Goal: Task Accomplishment & Management: Complete application form

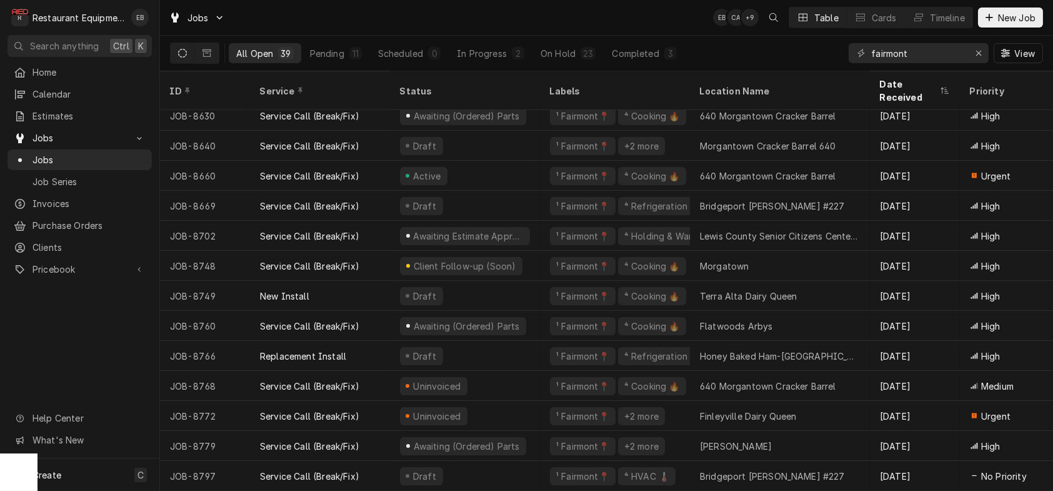
scroll to position [799, 0]
click at [1008, 17] on span "New Job" at bounding box center [1017, 17] width 42 height 13
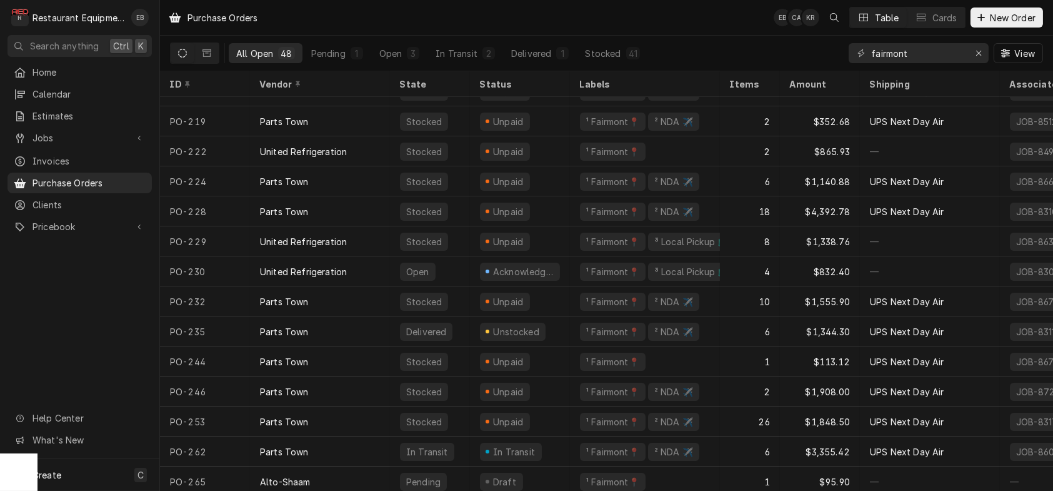
scroll to position [1057, 0]
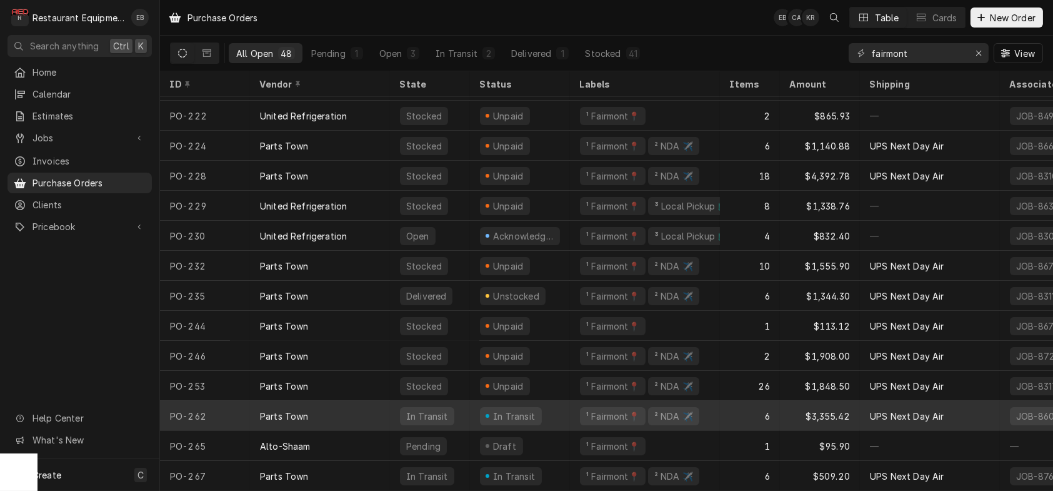
click at [480, 402] on div "In Transit" at bounding box center [520, 416] width 100 height 30
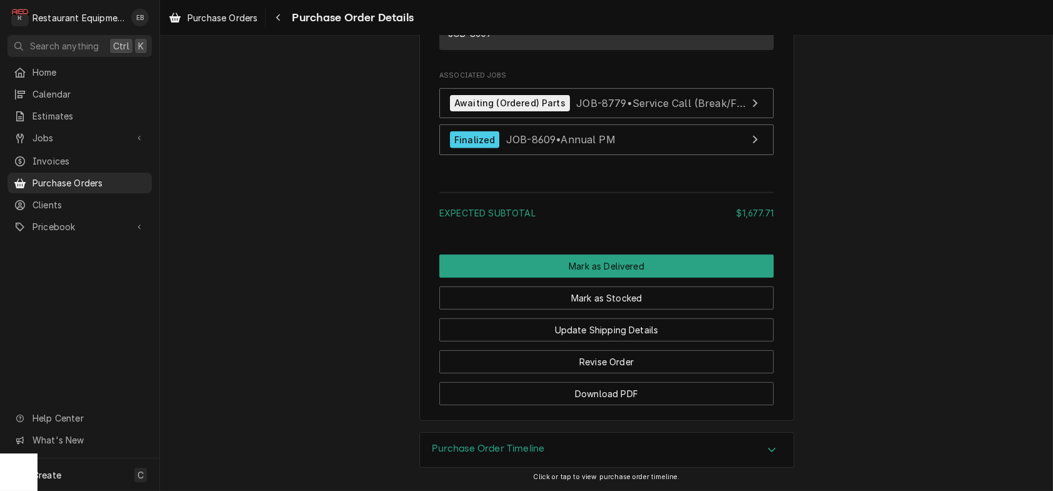
scroll to position [1458, 0]
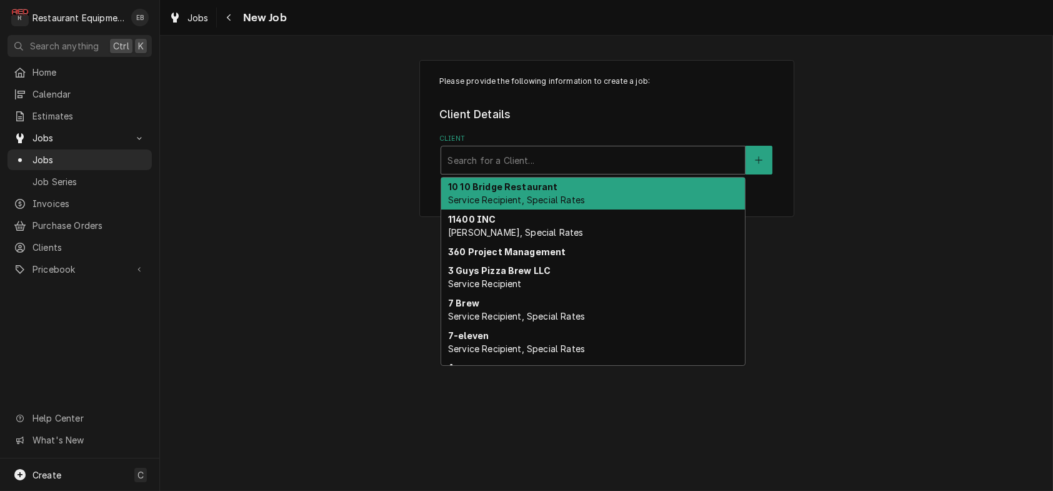
click at [495, 171] on div "Client" at bounding box center [592, 160] width 291 height 22
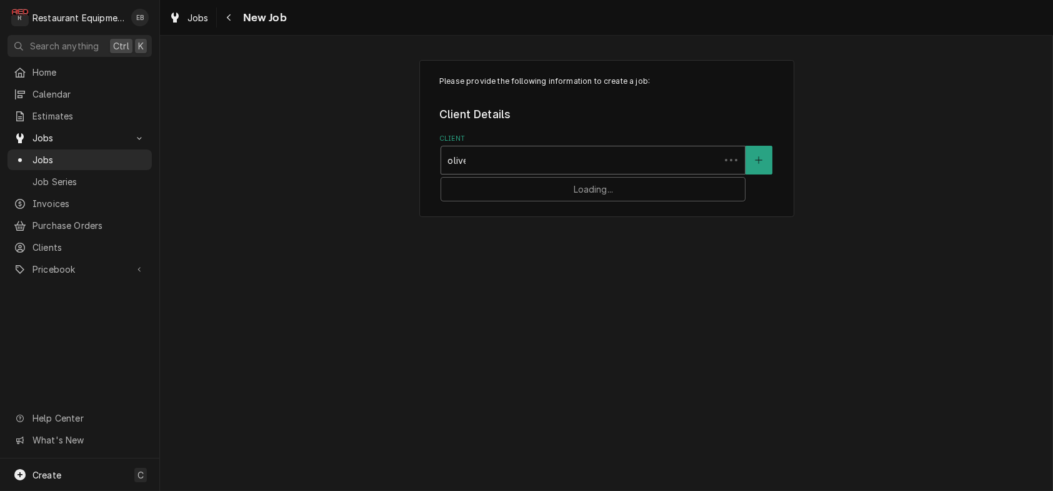
type input "olive"
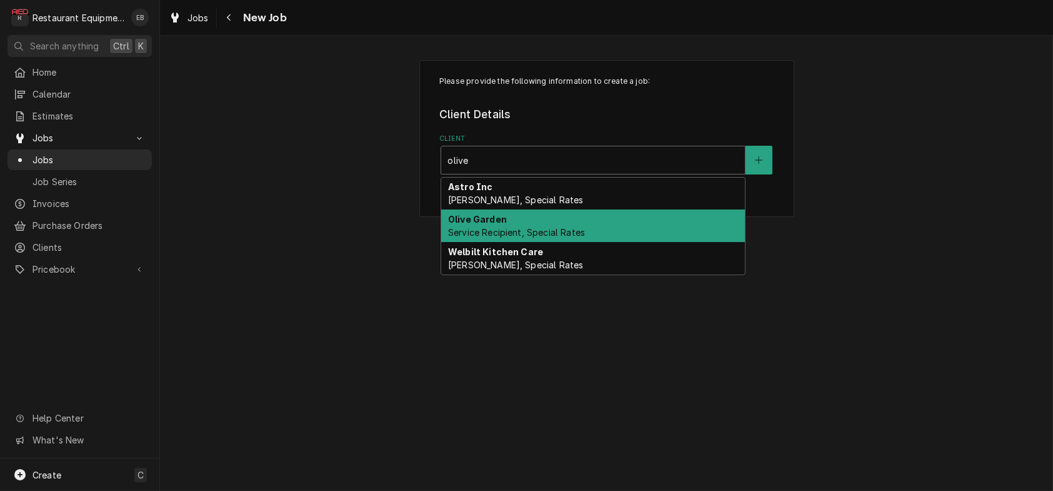
click at [531, 232] on div "Olive Garden Service Recipient, Special Rates" at bounding box center [593, 225] width 304 height 32
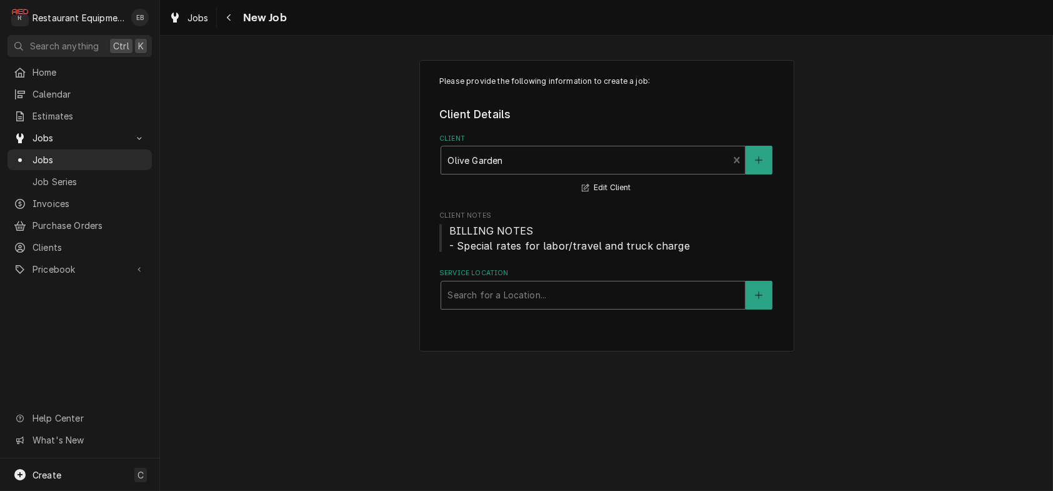
click at [542, 306] on div "Service Location" at bounding box center [592, 295] width 291 height 22
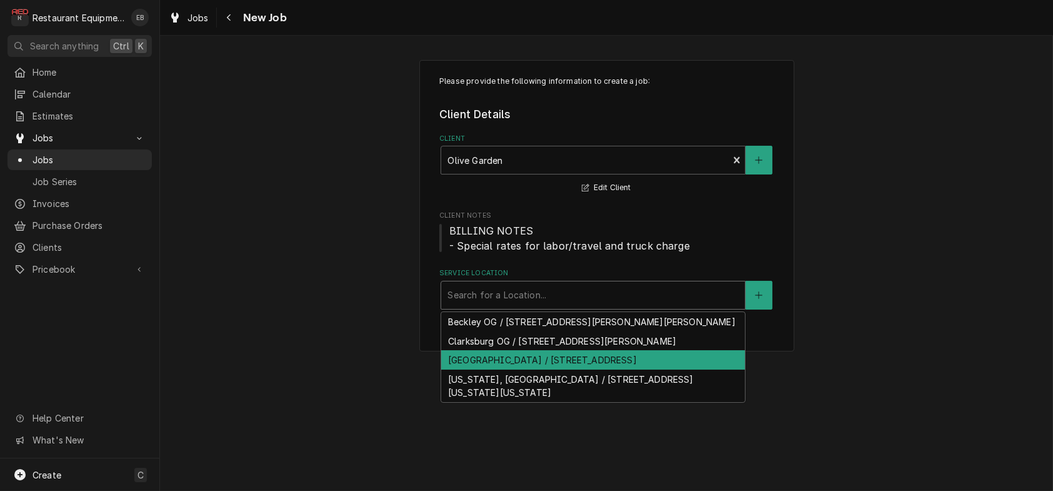
click at [550, 369] on div "Morgantown Olive Garden / 1000 University Town Centre Dr, Morgantown, WV 26501" at bounding box center [593, 359] width 304 height 19
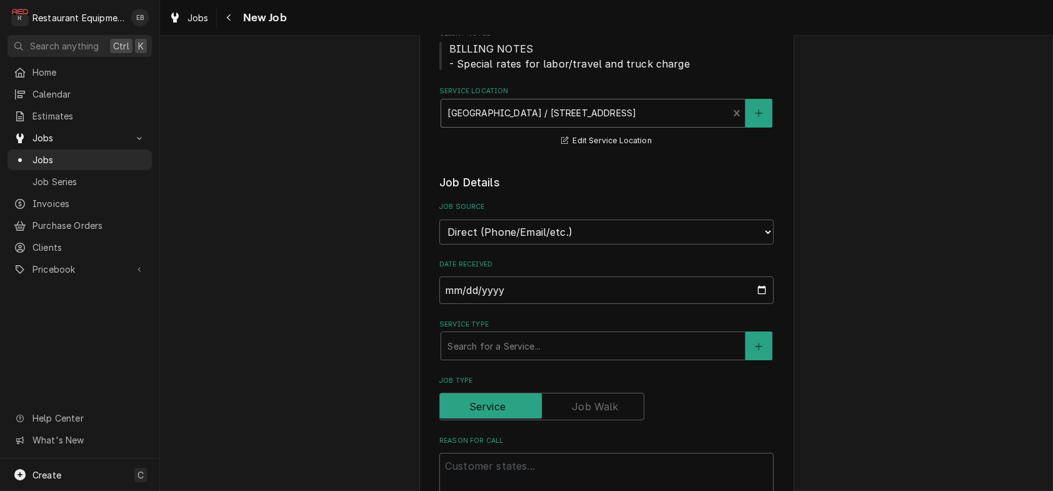
scroll to position [208, 0]
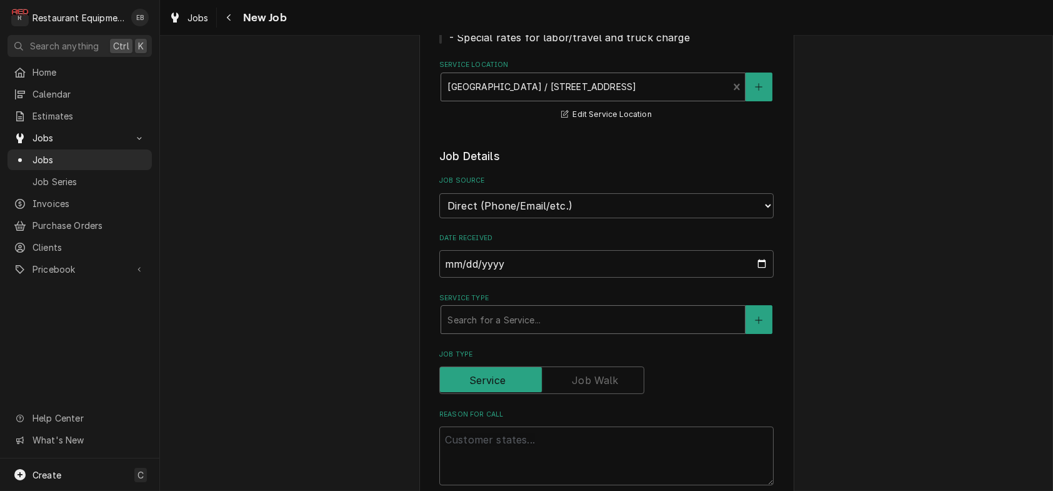
click at [511, 331] on div "Service Type" at bounding box center [592, 319] width 291 height 22
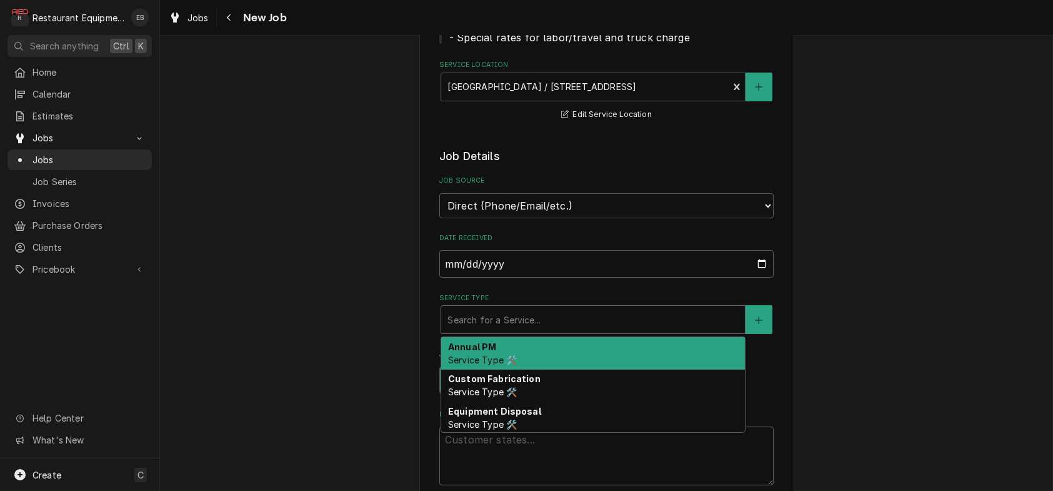
type textarea "x"
type input "b"
type textarea "x"
type input "br"
type textarea "x"
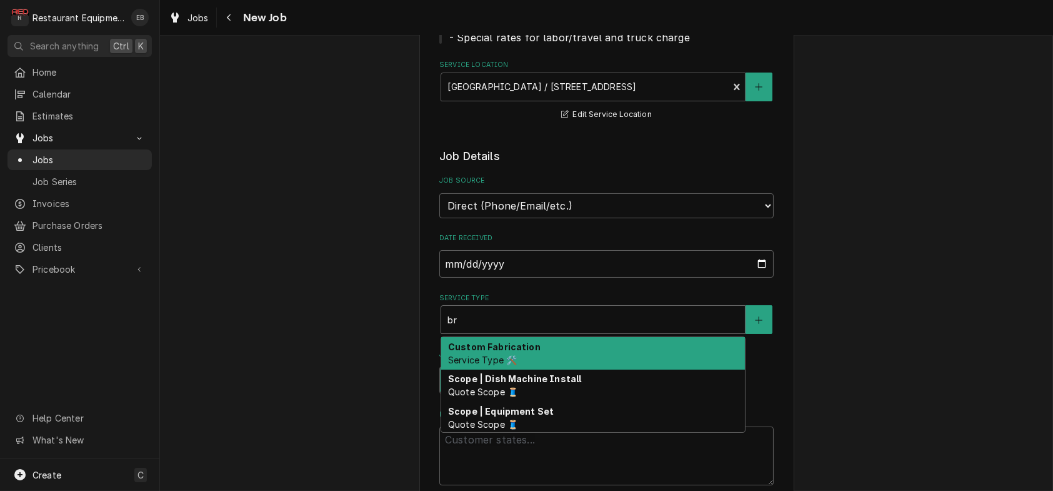
type input "bre"
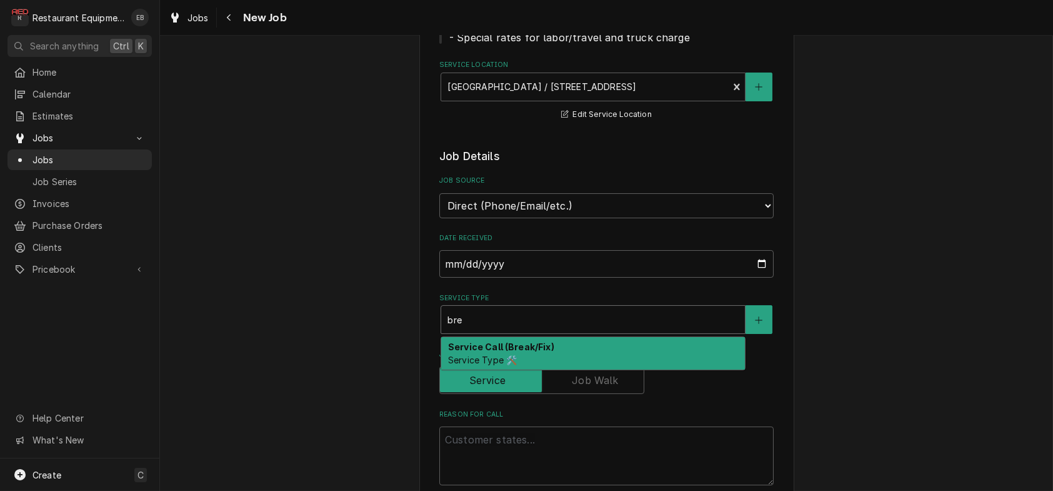
click at [493, 352] on strong "Service Call (Break/Fix)" at bounding box center [501, 346] width 106 height 11
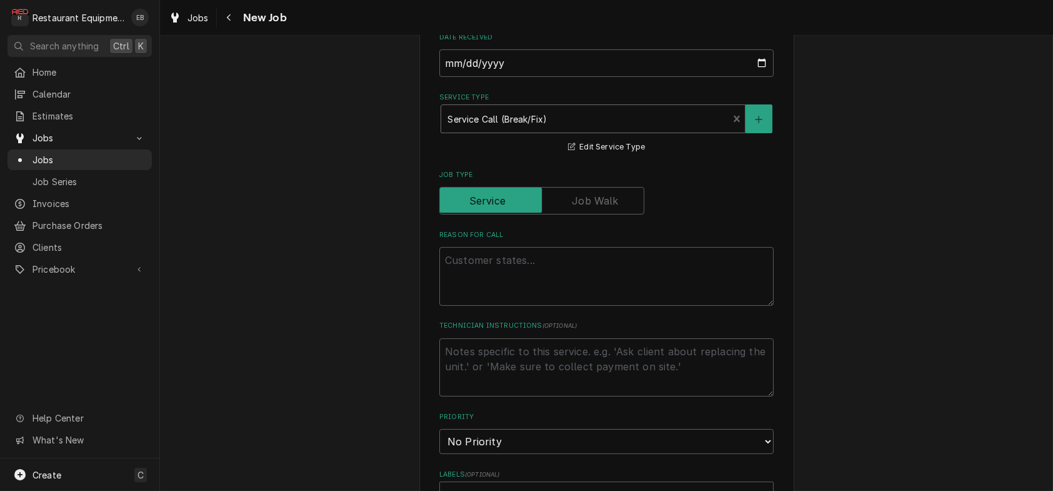
scroll to position [458, 0]
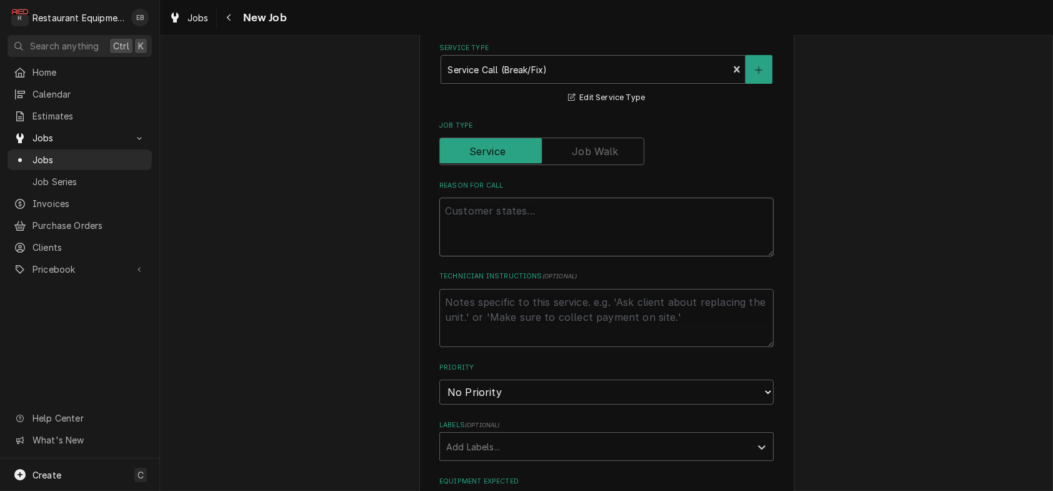
click at [492, 256] on textarea "Reason For Call" at bounding box center [606, 226] width 334 height 59
type textarea "x"
type textarea "H"
type textarea "x"
type textarea "Ho"
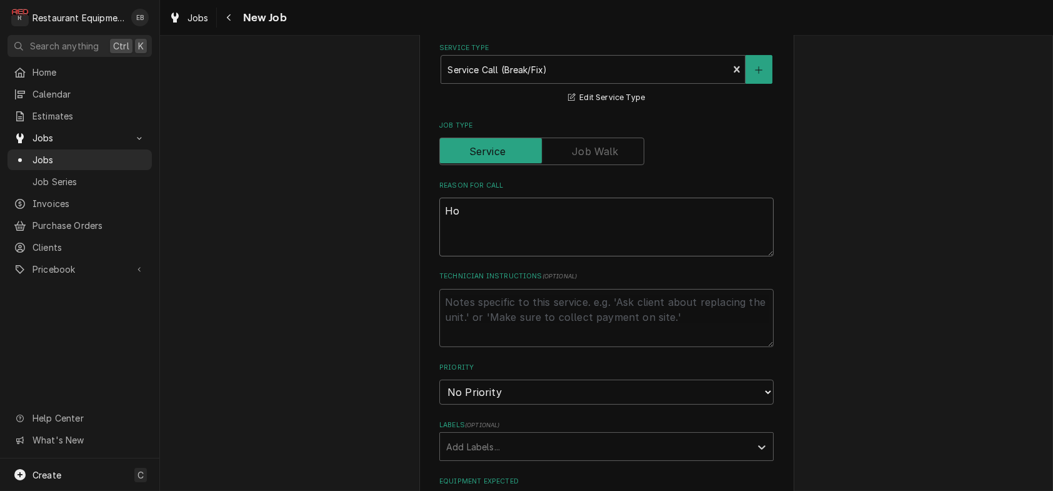
type textarea "x"
type textarea "Hot"
type textarea "x"
type textarea "Hot"
type textarea "x"
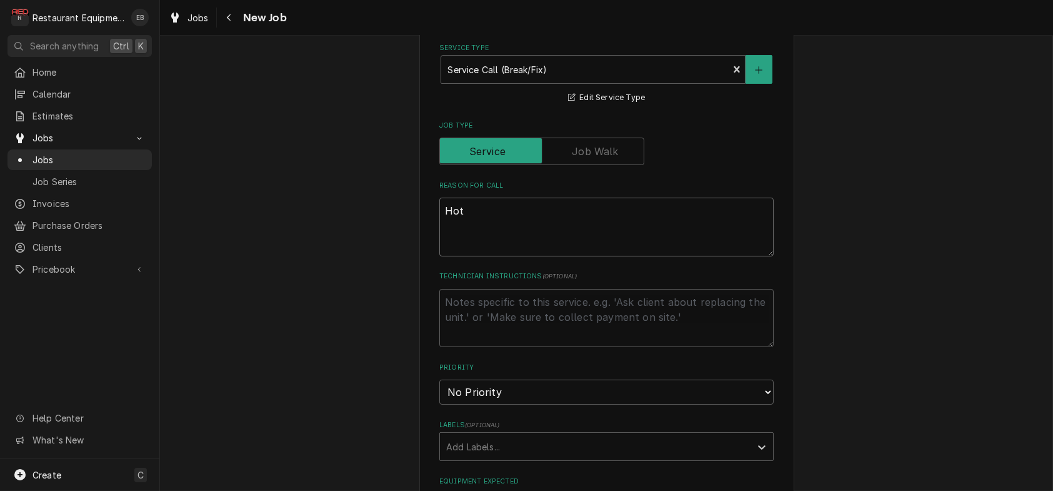
type textarea "Hot w"
type textarea "x"
type textarea "Hot we"
type textarea "x"
type textarea "Hot wel"
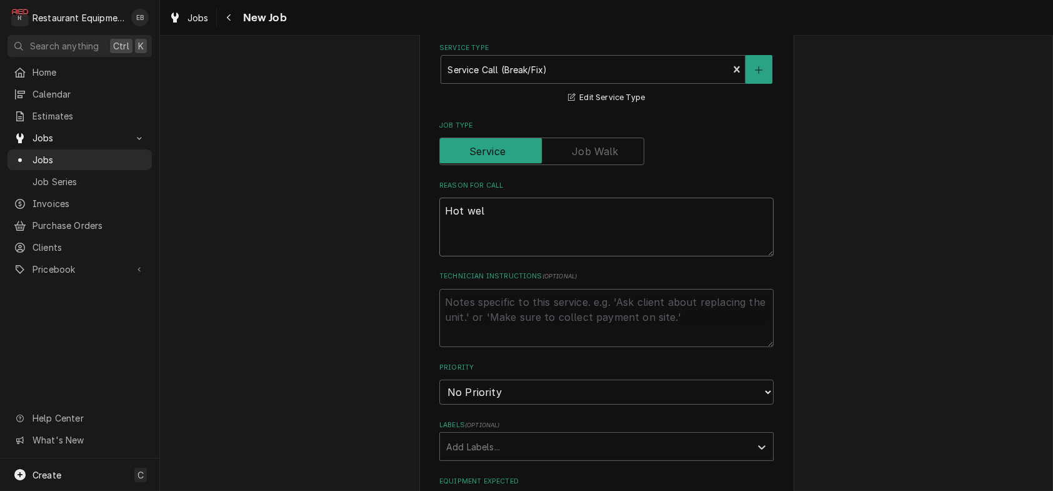
type textarea "x"
type textarea "Hot well"
type textarea "x"
type textarea "Hot well"
type textarea "x"
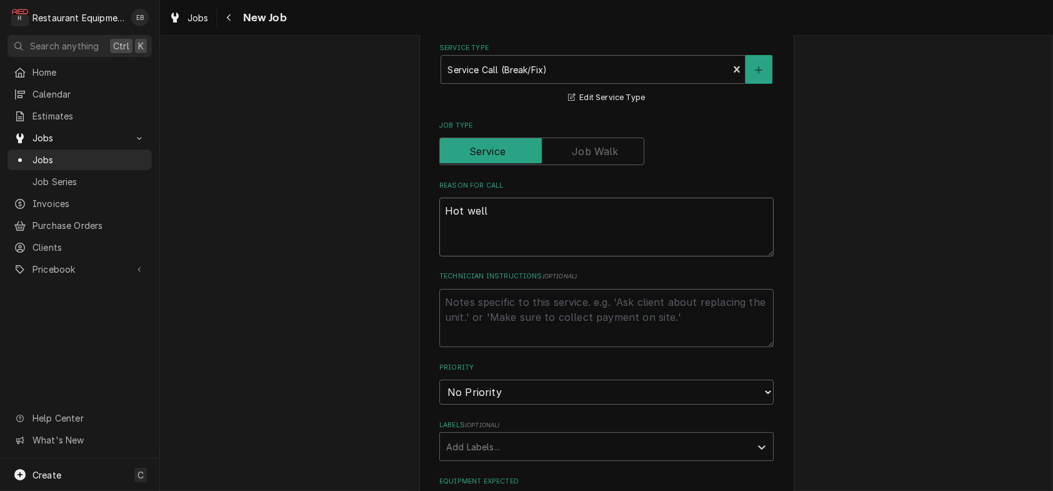
type textarea "Hot well n"
type textarea "x"
type textarea "Hot well no"
type textarea "x"
type textarea "Hot well not"
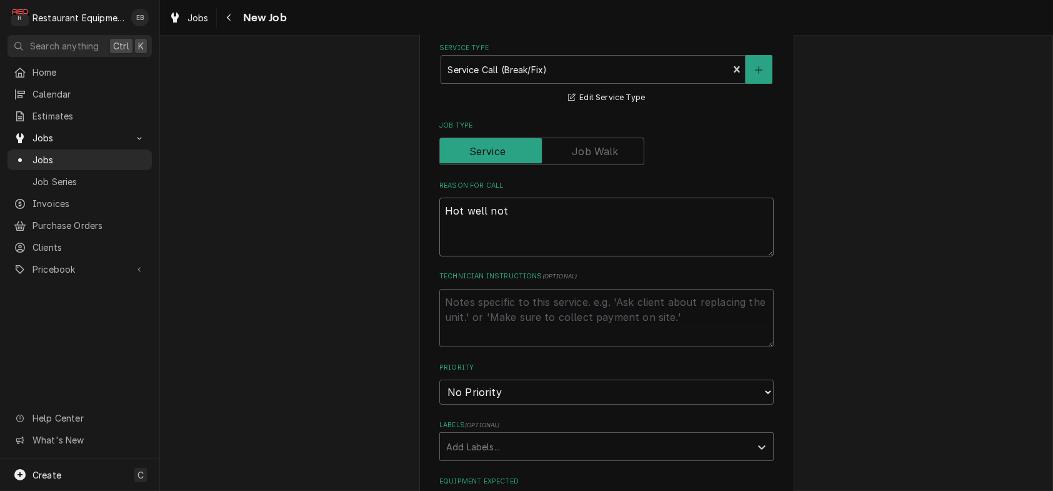
type textarea "x"
type textarea "Hot well not"
type textarea "x"
type textarea "Hot well not w"
type textarea "x"
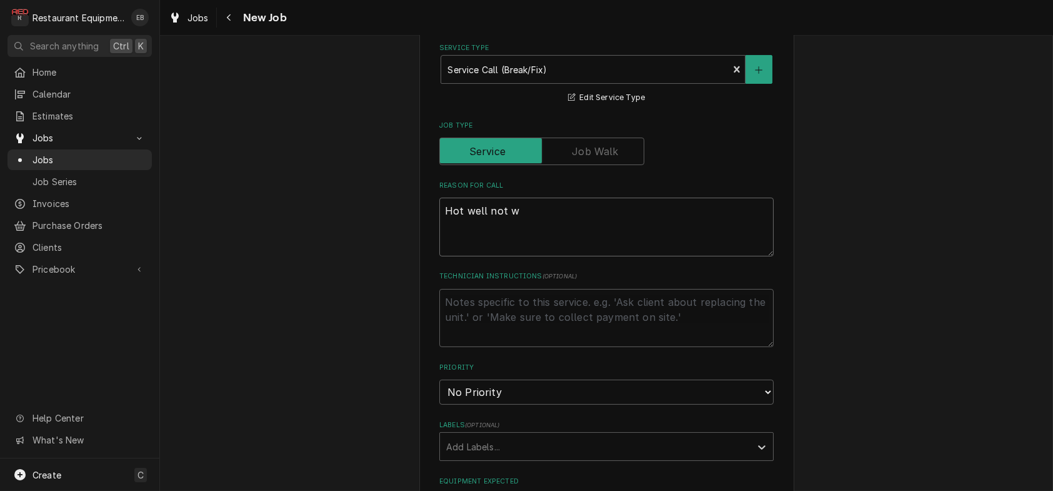
type textarea "Hot well not wo"
type textarea "x"
type textarea "Hot well not wor"
type textarea "x"
type textarea "Hot well not work"
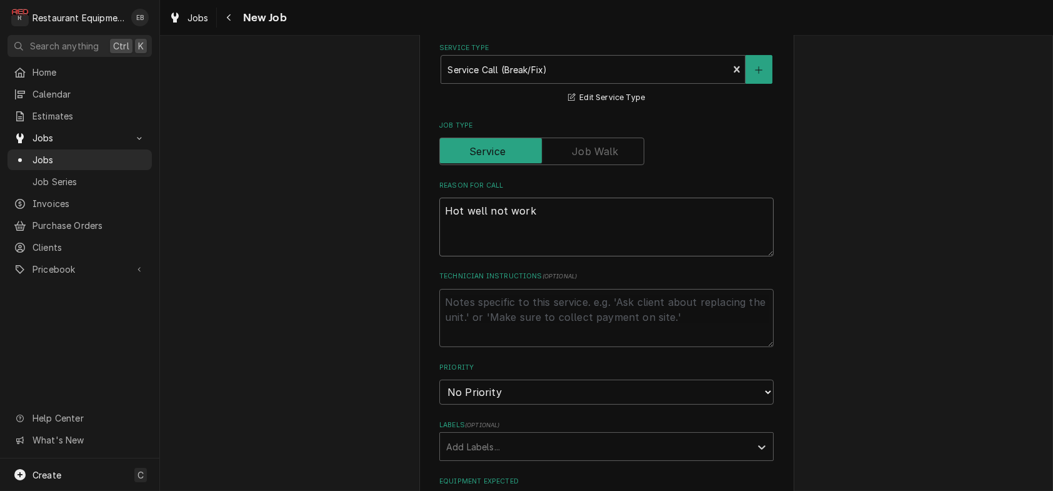
type textarea "x"
type textarea "Hot well not worki"
type textarea "x"
type textarea "Hot well not workin"
type textarea "x"
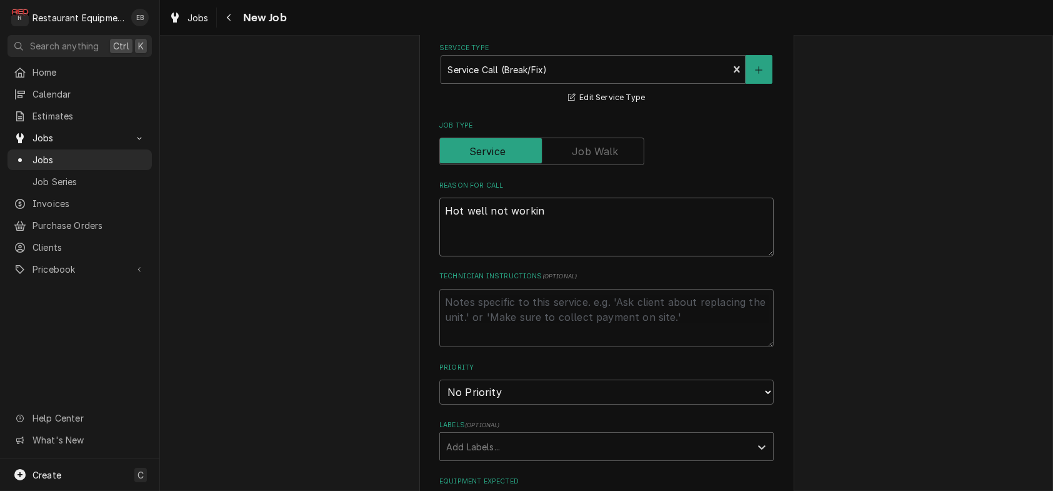
type textarea "Hot well not working"
type textarea "x"
type textarea "Hot well not working."
type textarea "x"
type textarea "Hot well not working."
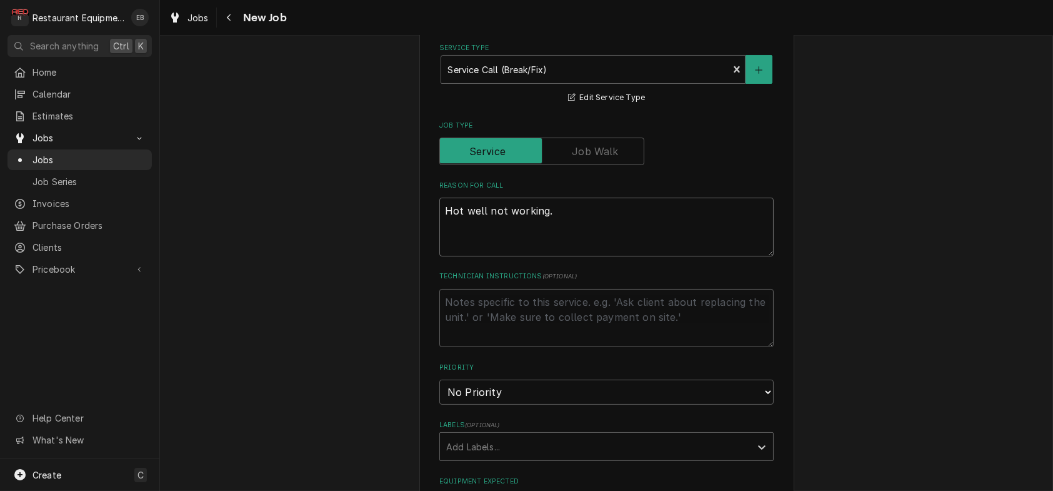
type textarea "x"
type textarea "Hot well not working. F"
type textarea "x"
type textarea "Hot well not working. Fo"
type textarea "x"
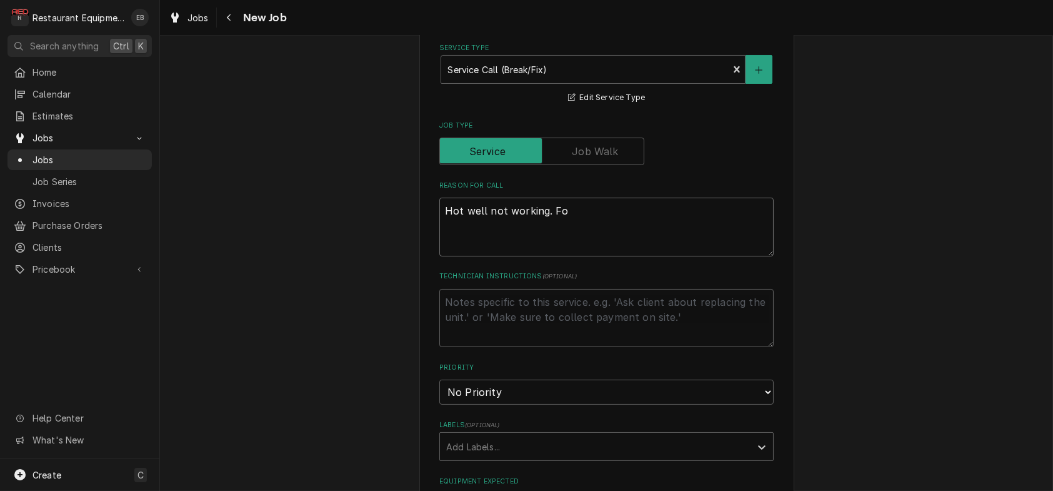
type textarea "Hot well not working. For"
type textarea "x"
type textarea "Hot well not working. For"
type textarea "x"
type textarea "Hot well not working. For t"
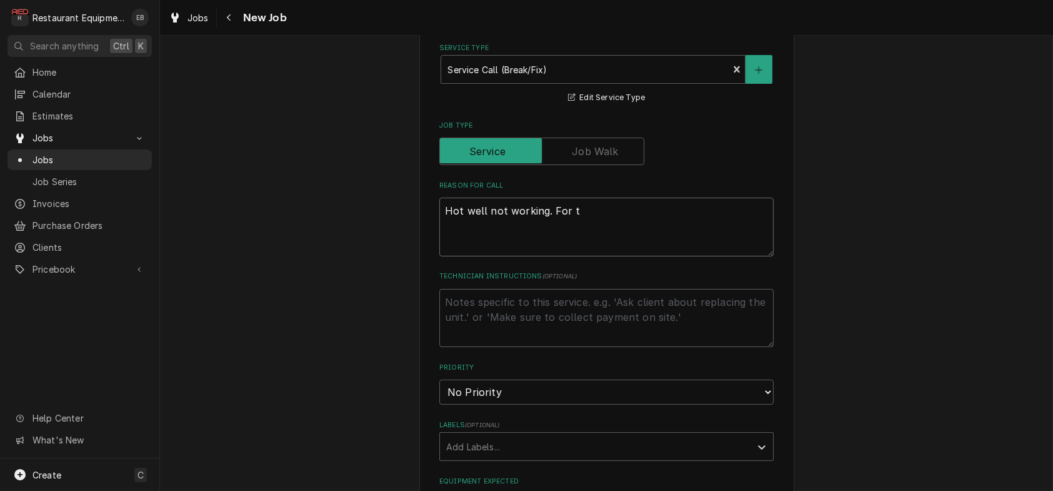
type textarea "x"
type textarea "Hot well not working. For th"
type textarea "x"
type textarea "Hot well not working. For the"
type textarea "x"
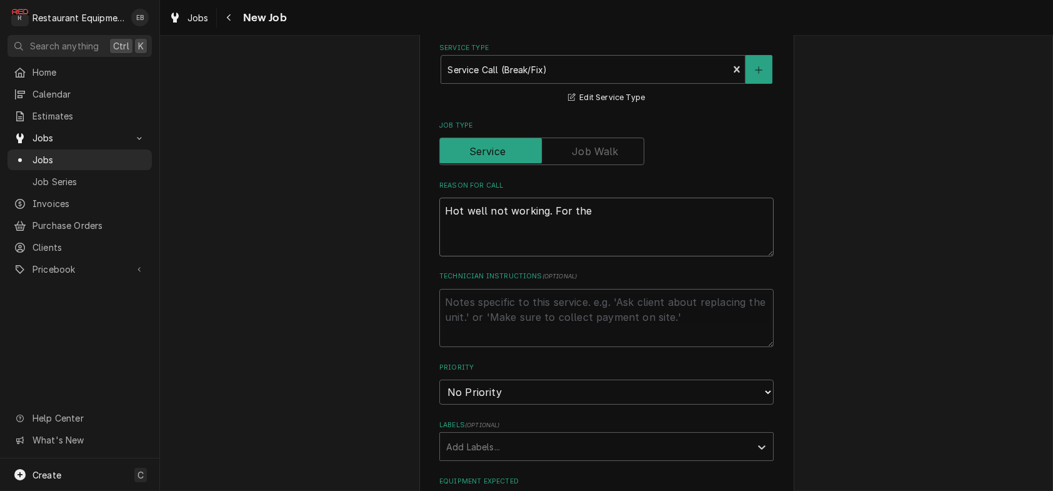
type textarea "Hot well not working. For the"
type textarea "x"
type textarea "Hot well not working. For the p"
type textarea "x"
type textarea "Hot well not working. For the pa"
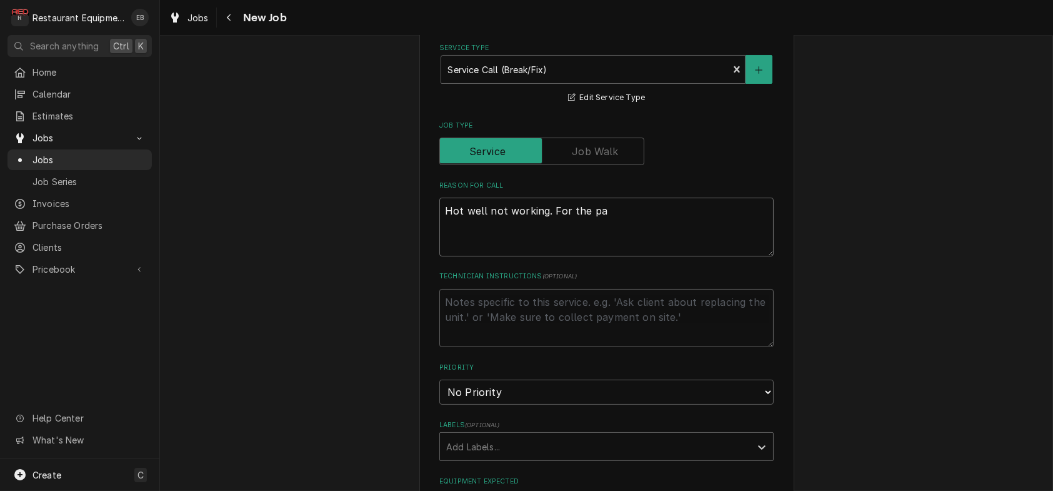
type textarea "x"
type textarea "Hot well not working. For the pas"
type textarea "x"
type textarea "Hot well not working. For the past"
type textarea "x"
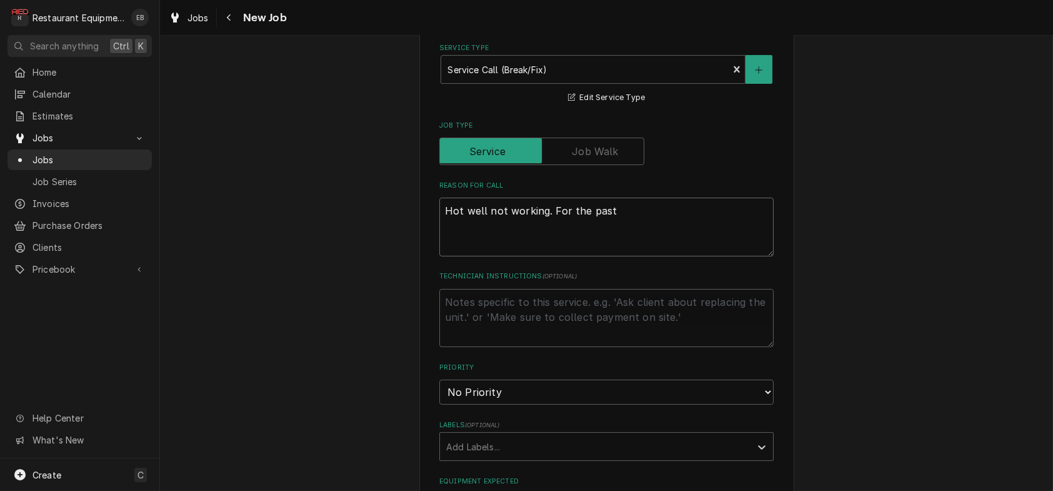
type textarea "Hot well not working. For the past"
type textarea "x"
type textarea "Hot well not working. For the past w"
type textarea "x"
type textarea "Hot well not working. For the past we"
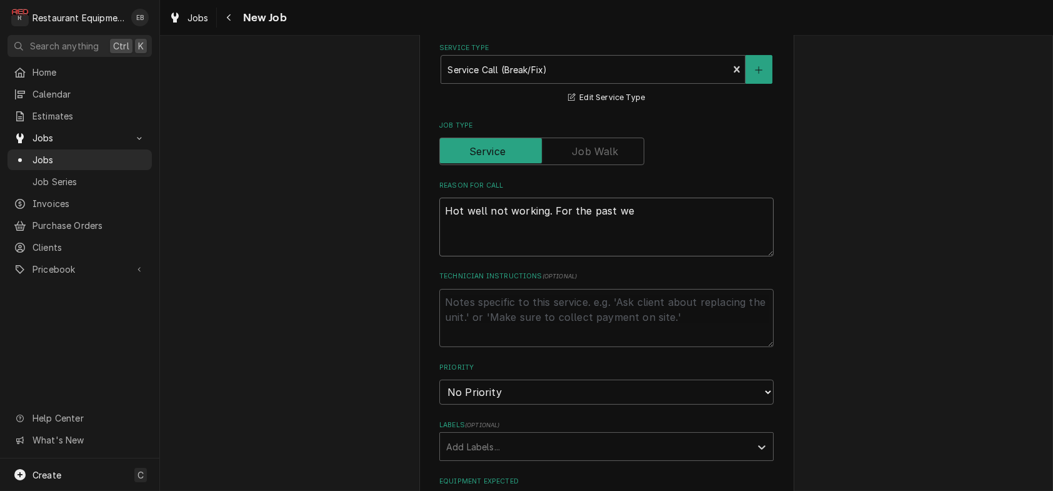
type textarea "x"
type textarea "Hot well not working. For the past wee"
type textarea "x"
type textarea "Hot well not working. For the past week"
type textarea "x"
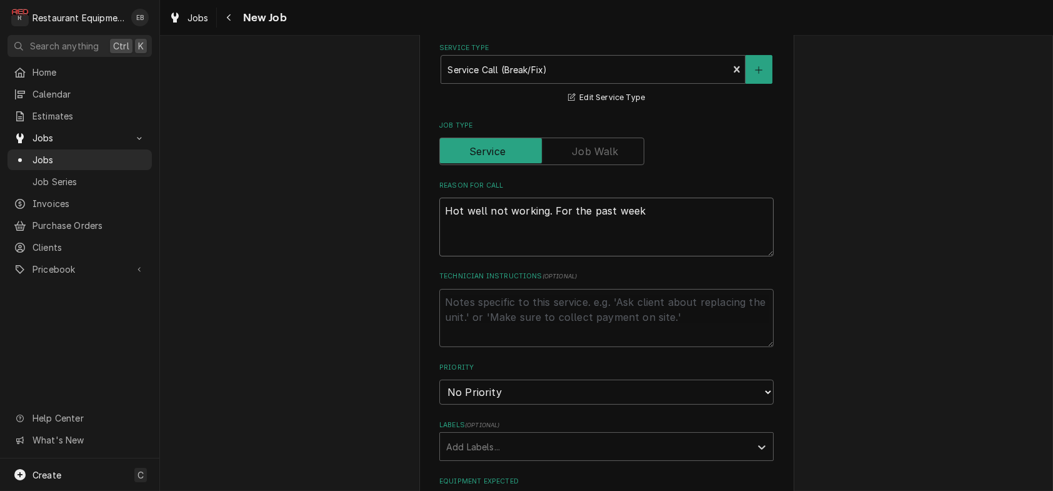
type textarea "Hot well not working. For the past week"
type textarea "x"
type textarea "Hot well not working. For the past week t"
type textarea "x"
type textarea "Hot well not working. For the past week th"
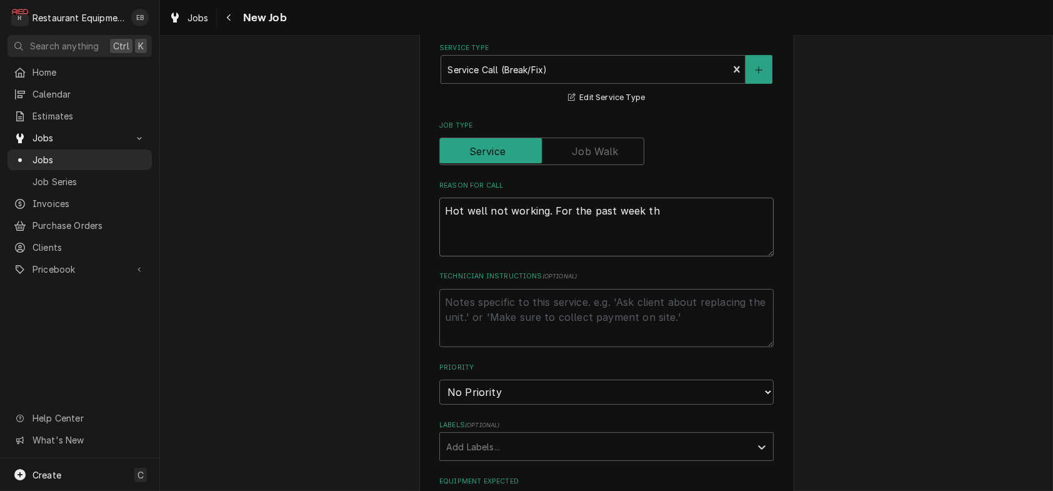
type textarea "x"
type textarea "Hot well not working. For the past week the"
type textarea "x"
type textarea "Hot well not working. For the past week they"
type textarea "x"
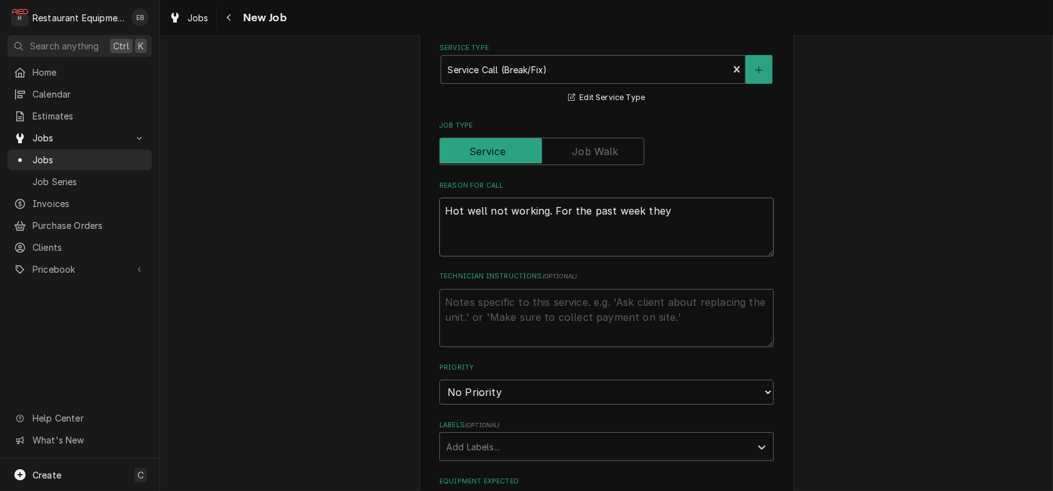
type textarea "Hot well not working. For the past week they"
type textarea "x"
type textarea "Hot well not working. For the past week they h"
type textarea "x"
type textarea "Hot well not working. For the past week they ha"
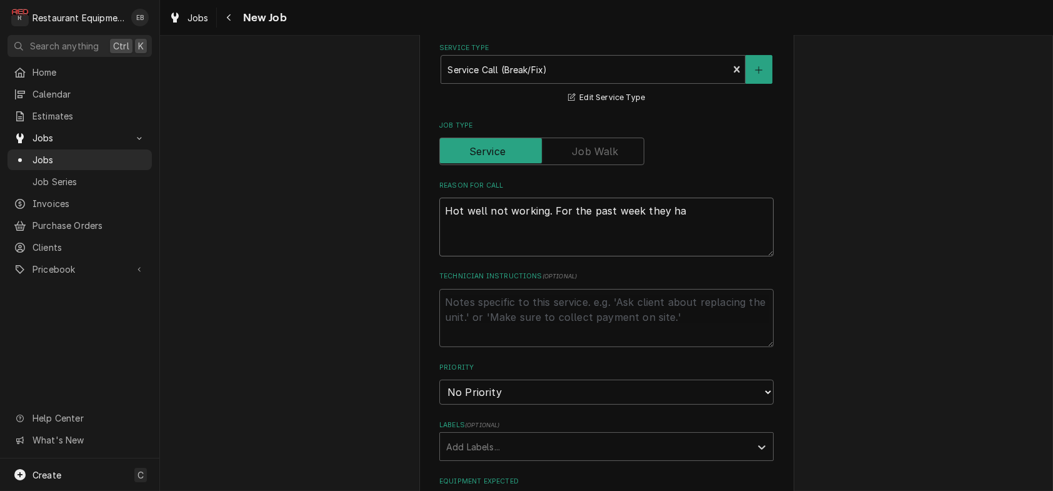
type textarea "x"
type textarea "Hot well not working. For the past week they hav"
type textarea "x"
type textarea "Hot well not working. For the past week they have"
type textarea "x"
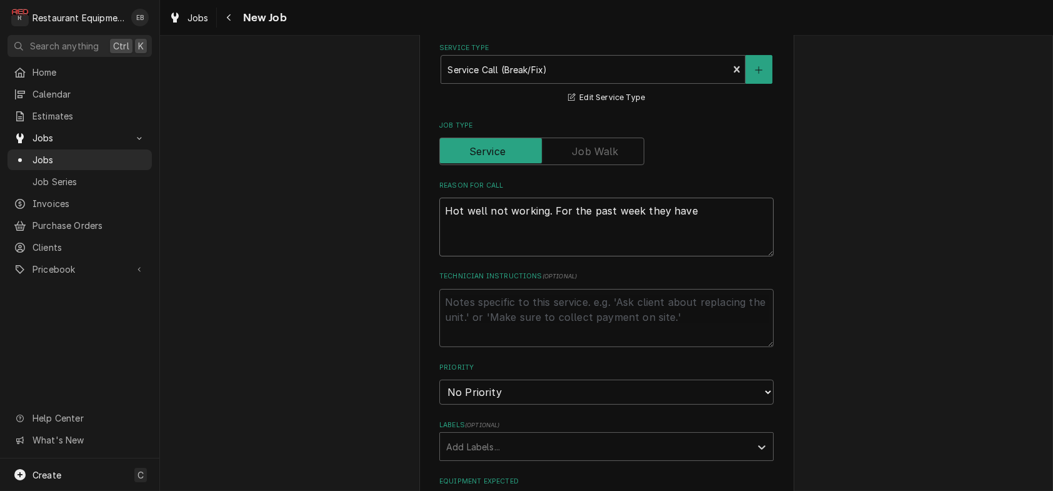
type textarea "Hot well not working. For the past week they have"
type textarea "x"
type textarea "Hot well not working. For the past week they have h"
type textarea "x"
type textarea "Hot well not working. For the past week they have ha"
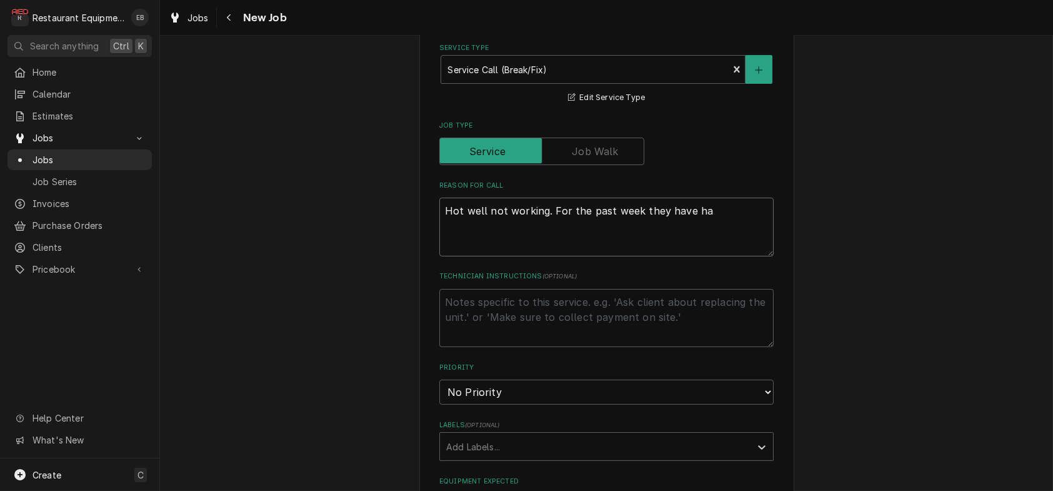
type textarea "x"
type textarea "Hot well not working. For the past week they have had"
type textarea "x"
type textarea "Hot well not working. For the past week they have had"
type textarea "x"
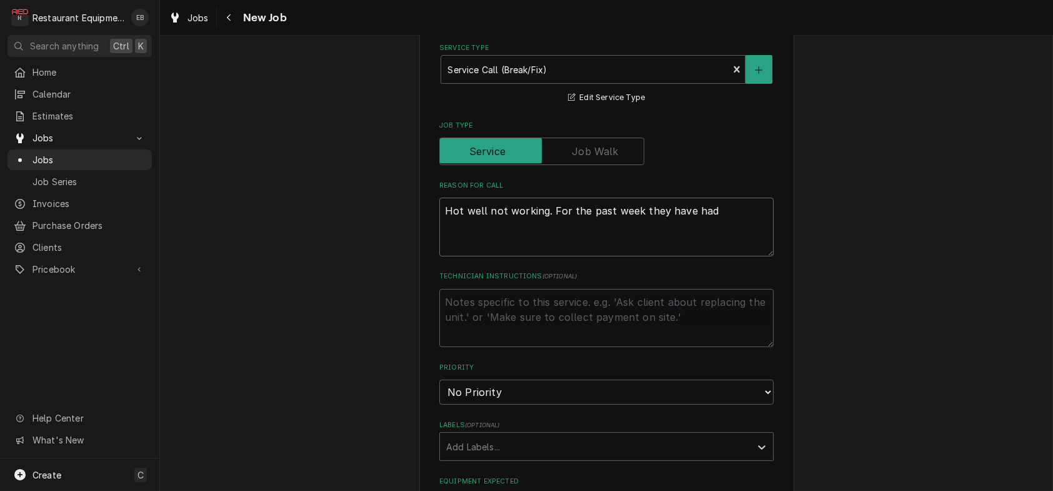
type textarea "Hot well not working. For the past week they have had t"
type textarea "x"
type textarea "Hot well not working. For the past week they have had to"
type textarea "x"
type textarea "Hot well not working. For the past week they have had to"
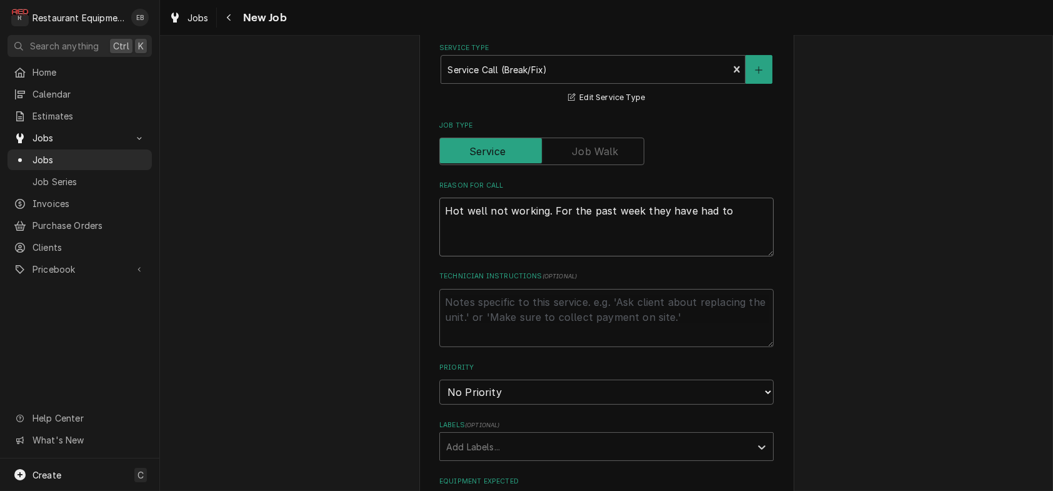
type textarea "x"
type textarea "Hot well not working. For the past week they have had to p"
type textarea "x"
type textarea "Hot well not working. For the past week they have had to po"
type textarea "x"
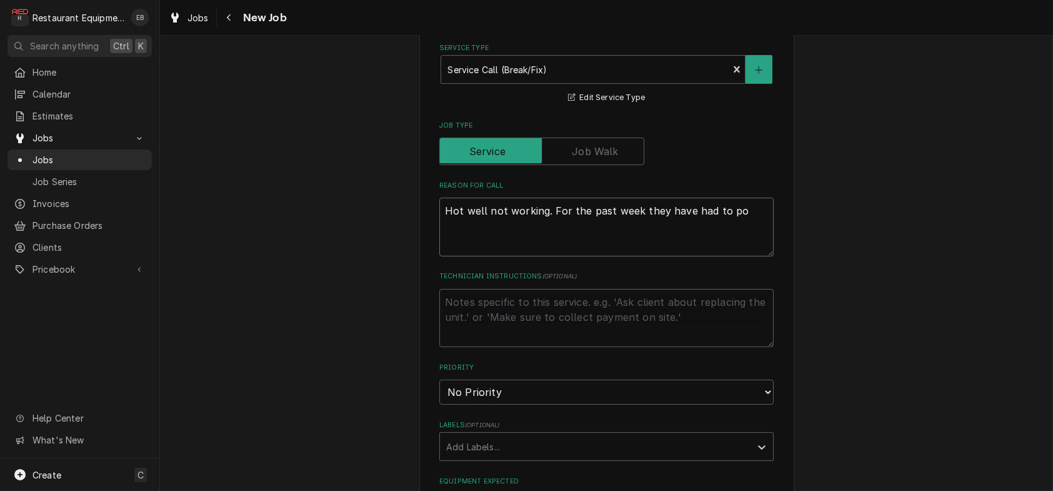
type textarea "Hot well not working. For the past week they have had to pow"
type textarea "x"
type textarea "Hot well not working. For the past week they have had to powe"
type textarea "x"
type textarea "Hot well not working. For the past week they have had to power"
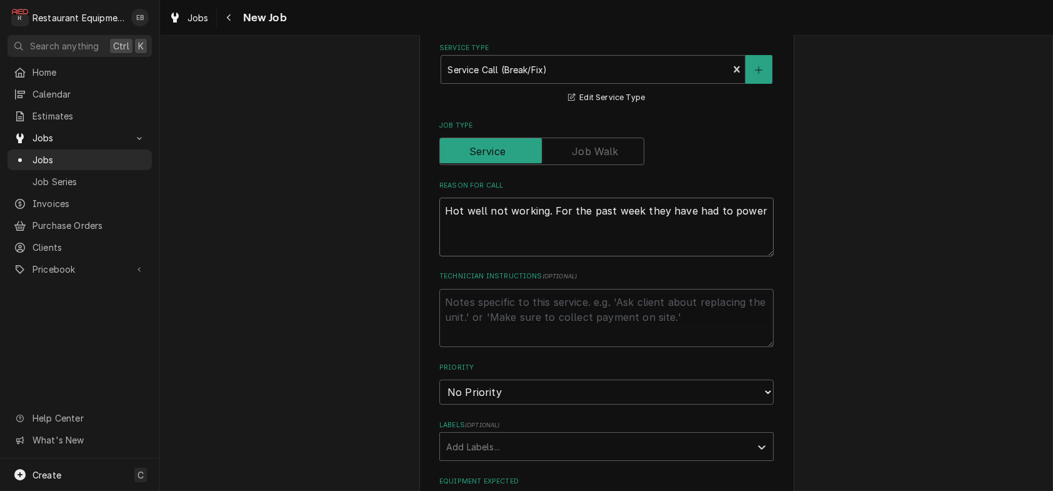
type textarea "x"
type textarea "Hot well not working. For the past week they have had to power"
type textarea "x"
type textarea "Hot well not working. For the past week they have had to power d"
type textarea "x"
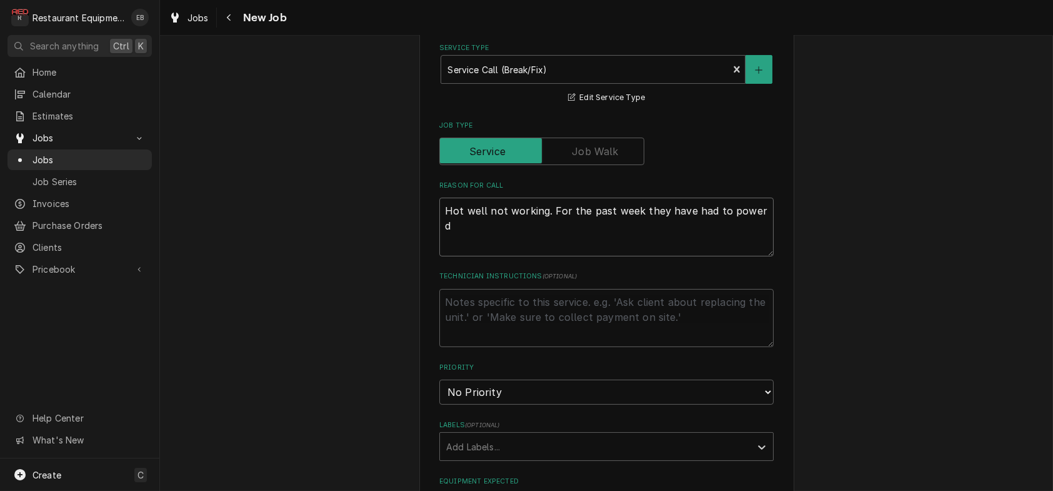
type textarea "Hot well not working. For the past week they have had to power do"
type textarea "x"
type textarea "Hot well not working. For the past week they have had to power dow"
type textarea "x"
type textarea "Hot well not working. For the past week they have had to power down"
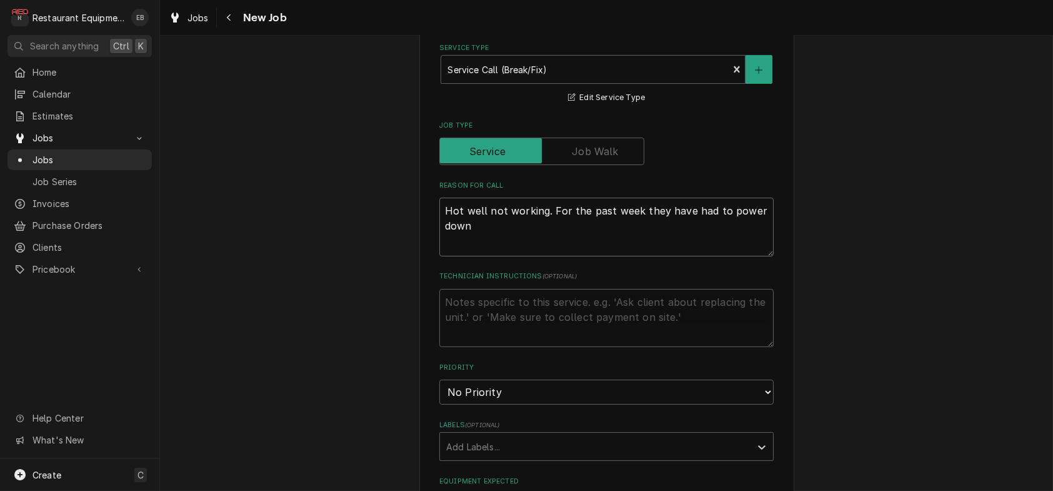
type textarea "x"
type textarea "Hot well not working. For the past week they have had to power down"
type textarea "x"
type textarea "Hot well not working. For the past week they have had to power down w"
type textarea "x"
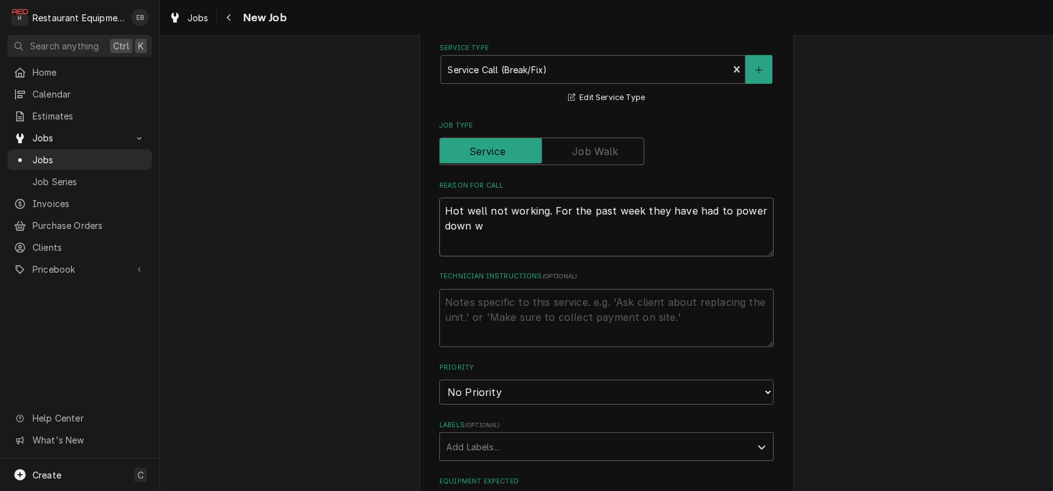
type textarea "Hot well not working. For the past week they have had to power down wi"
type textarea "x"
type textarea "Hot well not working. For the past week they have had to power down wit"
type textarea "x"
type textarea "Hot well not working. For the past week they have had to power down with"
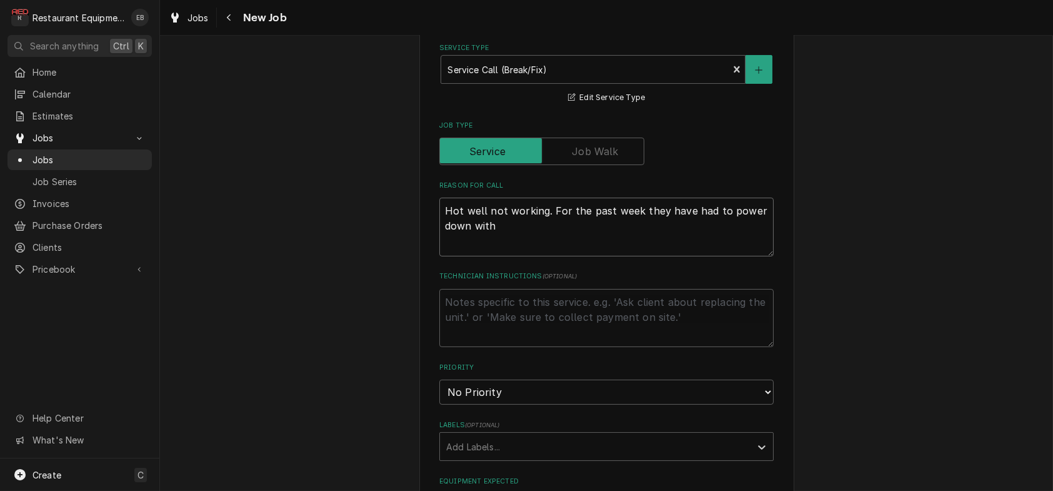
type textarea "x"
type textarea "Hot well not working. For the past week they have had to power down with"
type textarea "x"
type textarea "Hot well not working. For the past week they have had to power down with t"
type textarea "x"
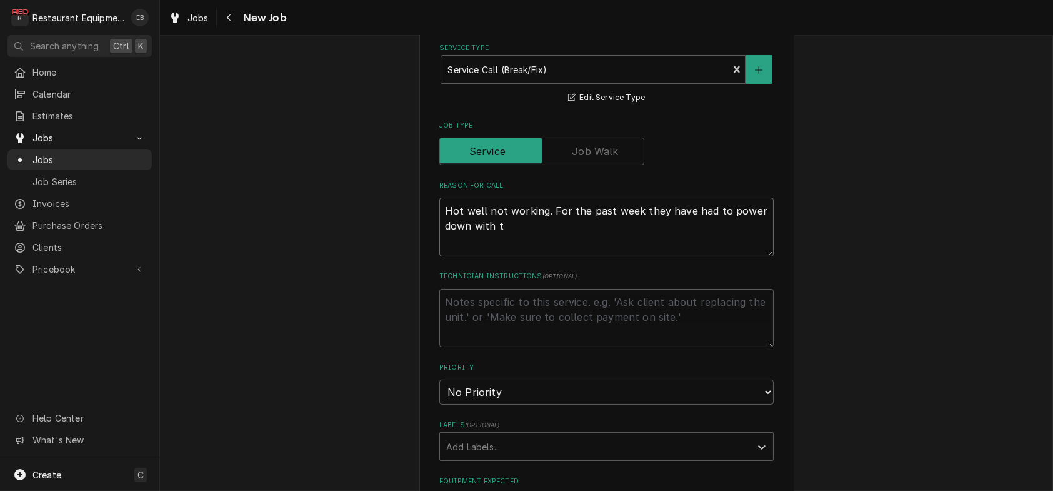
type textarea "Hot well not working. For the past week they have had to power down with th"
type textarea "x"
type textarea "Hot well not working. For the past week they have had to power down with the"
type textarea "x"
type textarea "Hot well not working. For the past week they have had to power down with the"
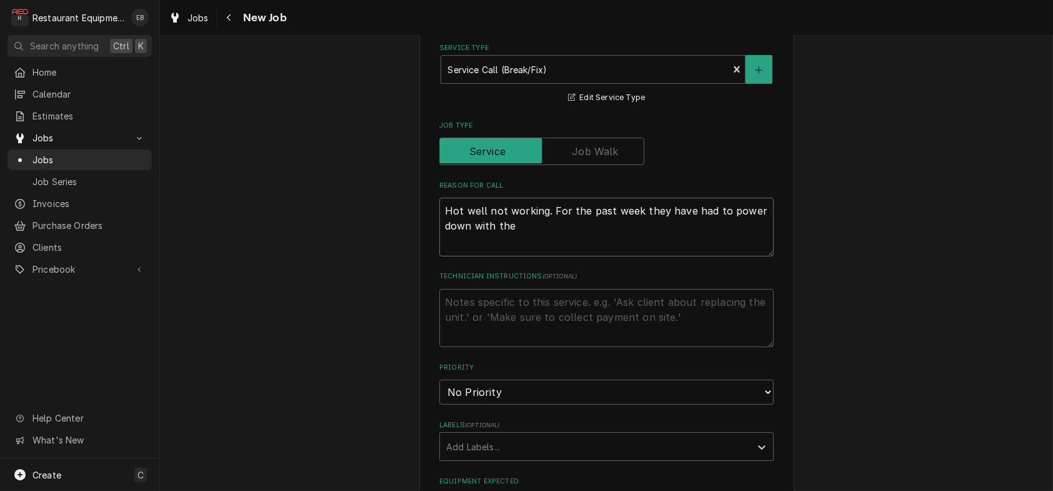
type textarea "x"
type textarea "Hot well not working. For the past week they have had to power down with the b"
type textarea "x"
type textarea "Hot well not working. For the past week they have had to power down with the br"
type textarea "x"
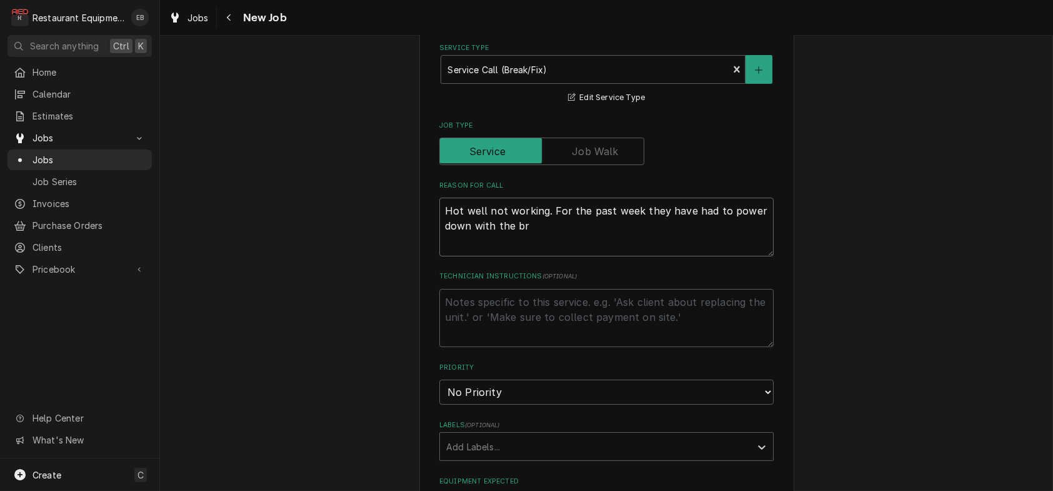
type textarea "Hot well not working. For the past week they have had to power down with the bre"
type textarea "x"
type textarea "Hot well not working. For the past week they have had to power down with the br…"
type textarea "x"
type textarea "Hot well not working. For the past week they have had to power down with the bre"
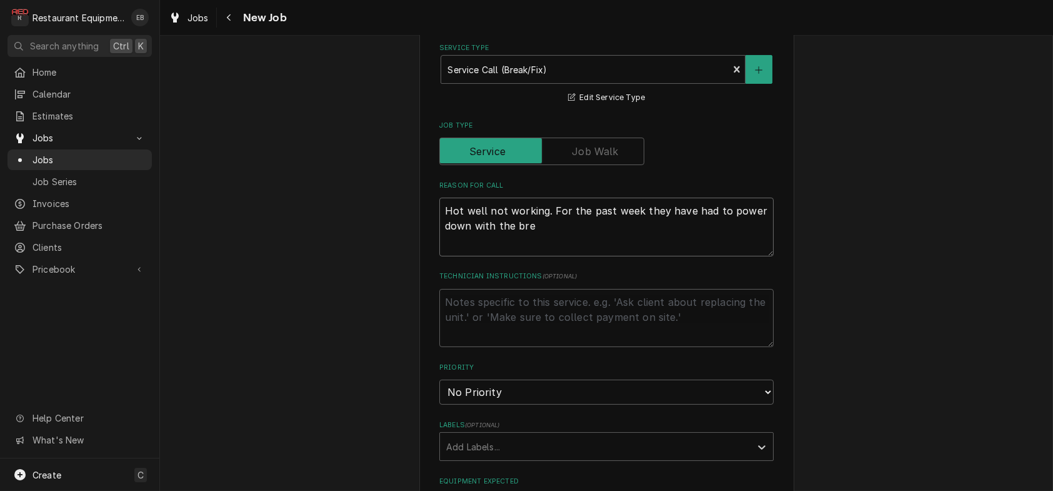
type textarea "x"
type textarea "Hot well not working. For the past week they have had to power down with the br…"
type textarea "x"
type textarea "Hot well not working. For the past week they have had to power down with the br…"
type textarea "x"
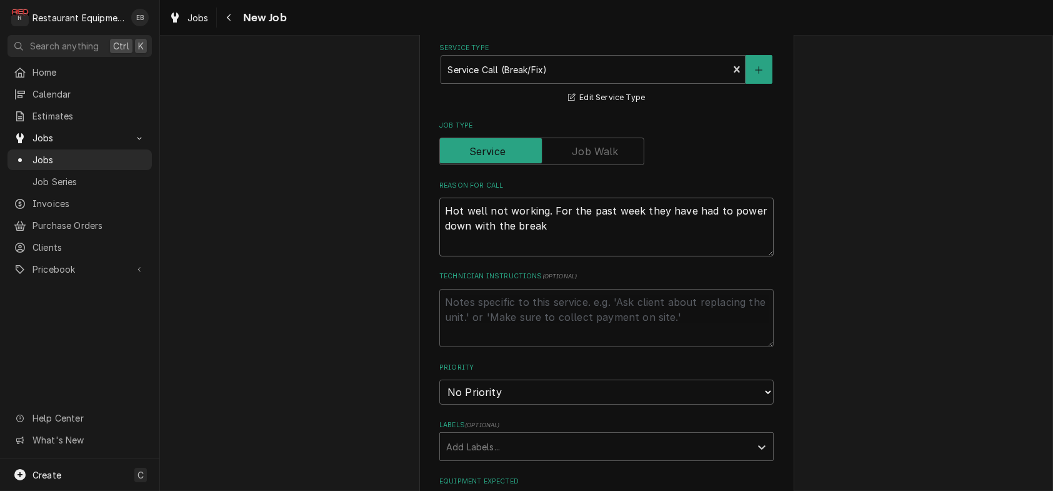
type textarea "Hot well not working. For the past week they have had to power down with the br…"
type textarea "x"
type textarea "Hot well not working. For the past week they have had to power down with the br…"
type textarea "x"
type textarea "Hot well not working. For the past week they have had to power down with the br…"
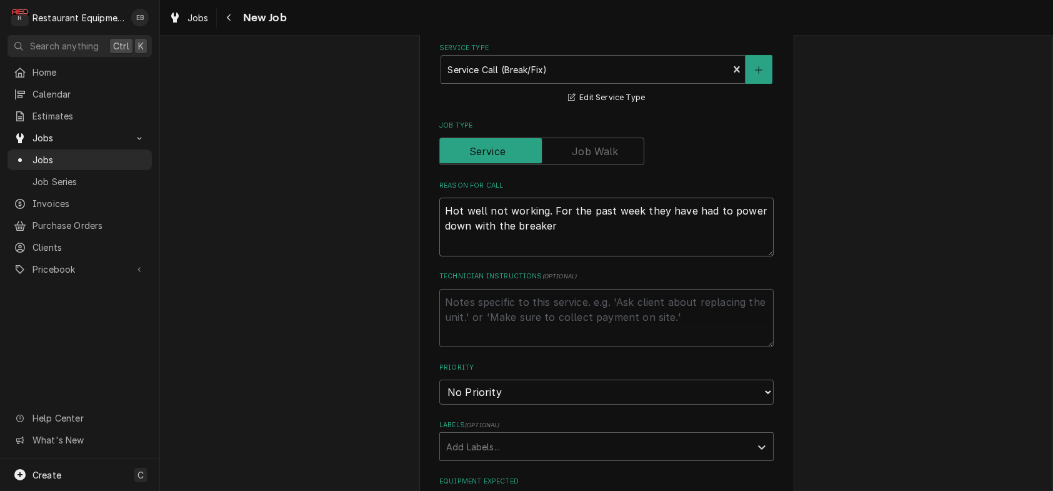
type textarea "x"
type textarea "Hot well not working. For the past week they have had to power down with the br…"
type textarea "x"
type textarea "Hot well not working. For the past week they have had to power down with the br…"
type textarea "x"
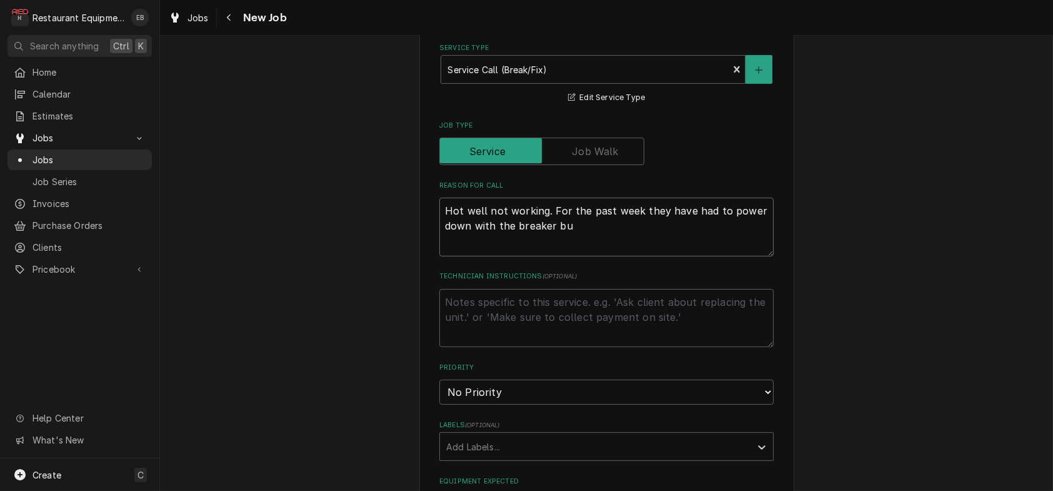
type textarea "Hot well not working. For the past week they have had to power down with the br…"
type textarea "x"
type textarea "Hot well not working. For the past week they have had to power down with the br…"
type textarea "x"
type textarea "Hot well not working. For the past week they have had to power down with the br…"
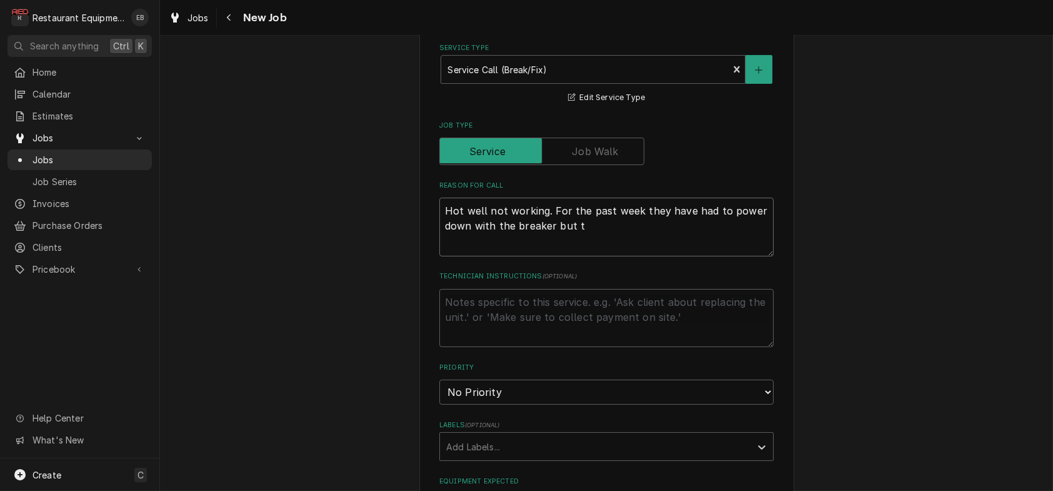
type textarea "x"
type textarea "Hot well not working. For the past week they have had to power down with the br…"
type textarea "x"
type textarea "Hot well not working. For the past week they have had to power down with the br…"
type textarea "x"
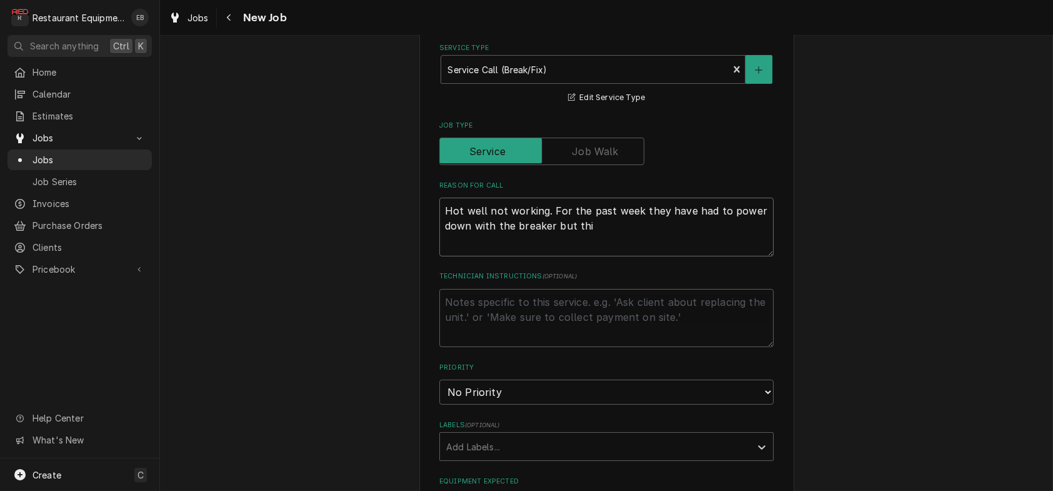
type textarea "Hot well not working. For the past week they have had to power down with the br…"
type textarea "x"
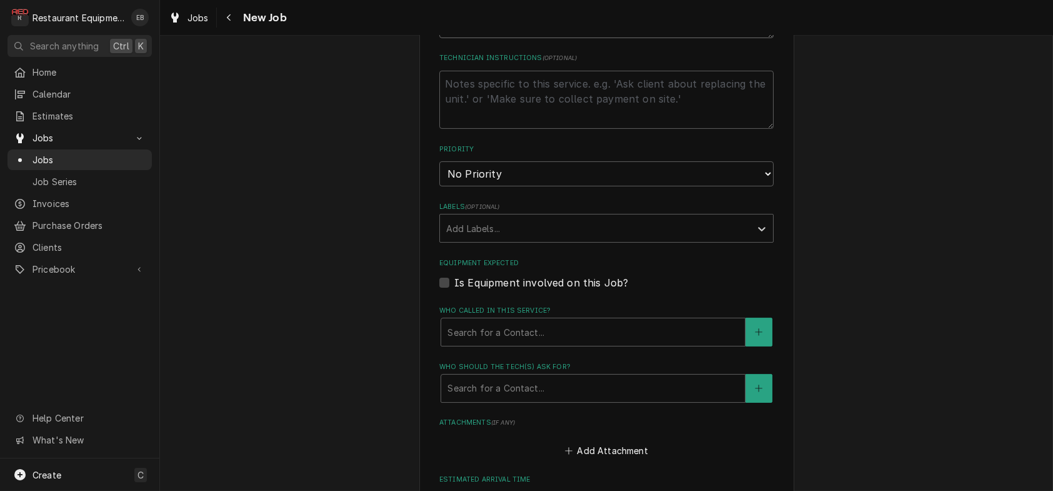
scroll to position [708, 0]
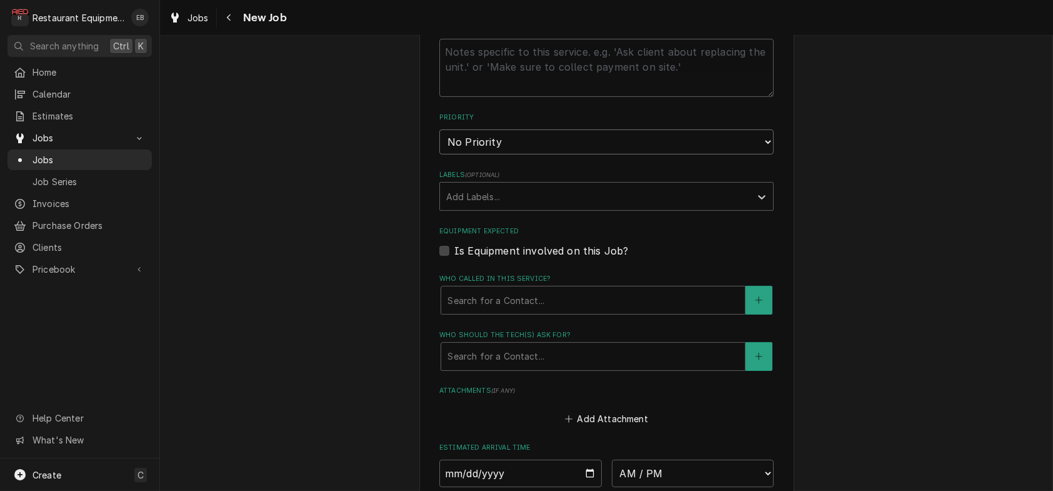
click at [536, 154] on select "No Priority Urgent High Medium Low" at bounding box center [606, 141] width 334 height 25
drag, startPoint x: 519, startPoint y: 223, endPoint x: 517, endPoint y: 233, distance: 10.3
click at [519, 154] on select "No Priority Urgent High Medium Low" at bounding box center [606, 141] width 334 height 25
click at [439, 154] on select "No Priority Urgent High Medium Low" at bounding box center [606, 141] width 334 height 25
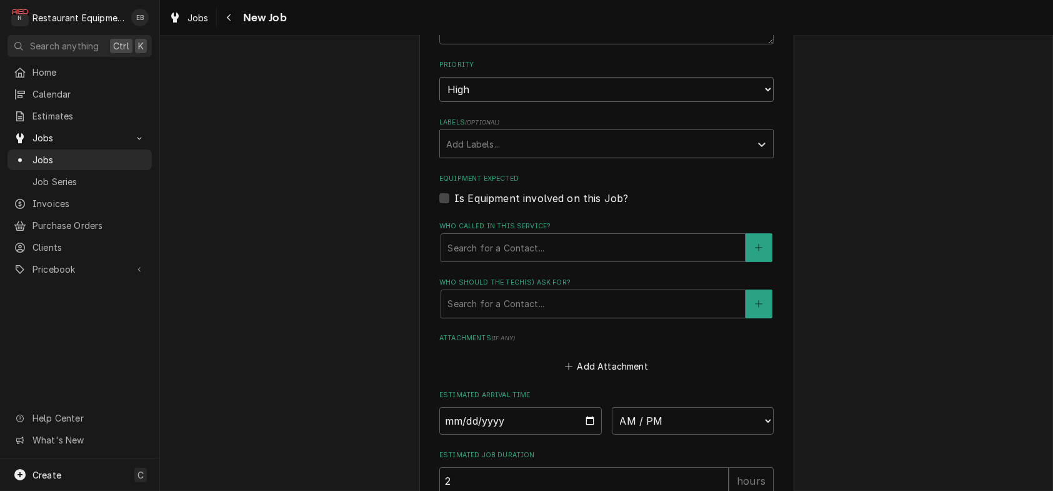
scroll to position [791, 0]
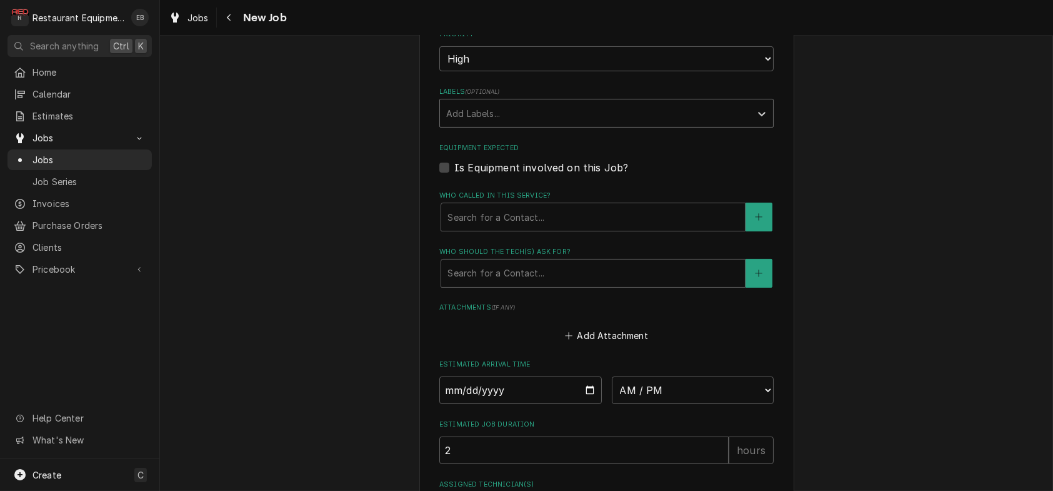
click at [493, 124] on div "Labels" at bounding box center [595, 113] width 298 height 22
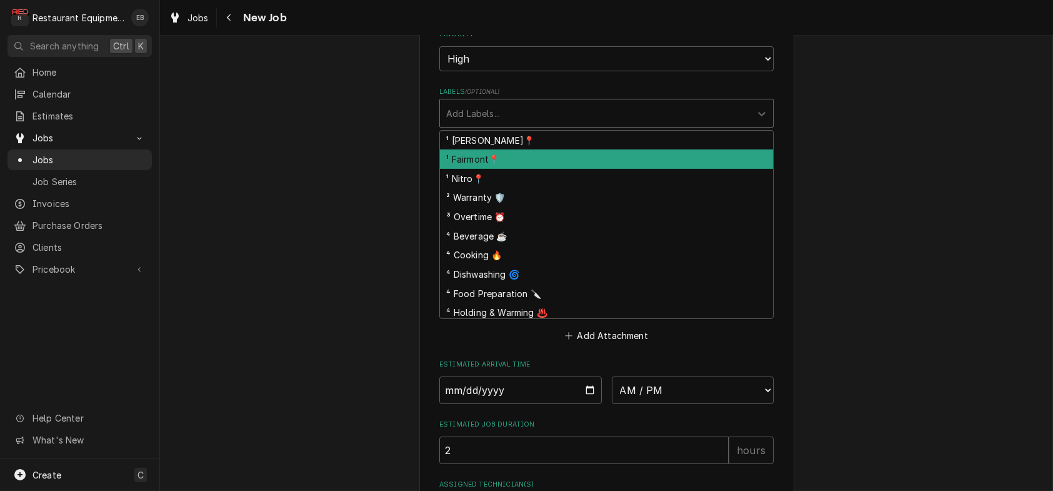
click at [480, 169] on div "¹ Fairmont📍" at bounding box center [606, 158] width 333 height 19
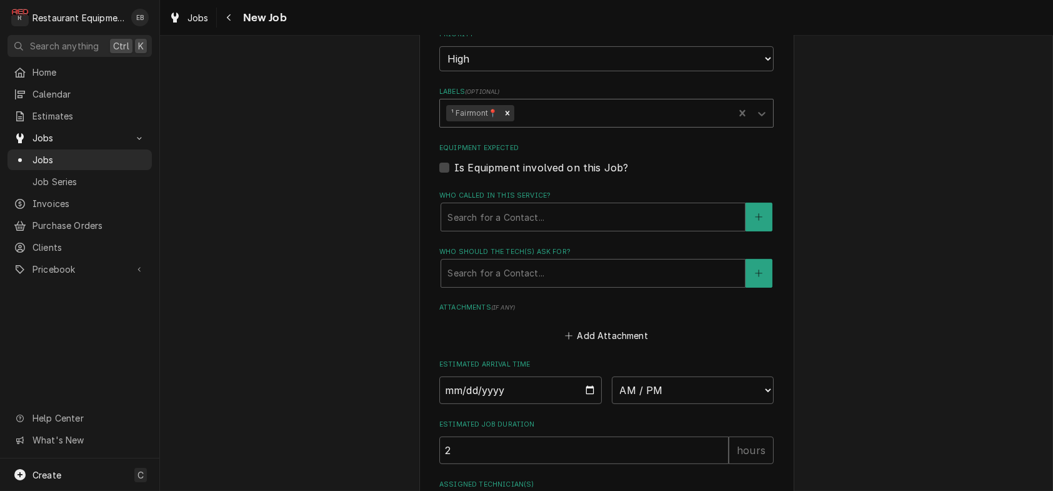
click at [532, 124] on div "Labels" at bounding box center [621, 113] width 211 height 22
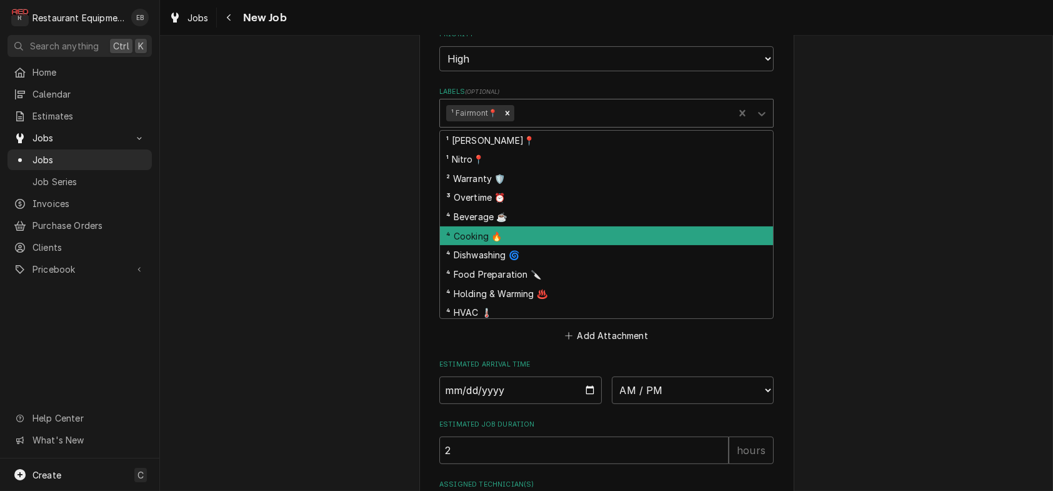
click at [498, 246] on div "⁴ Cooking 🔥" at bounding box center [606, 235] width 333 height 19
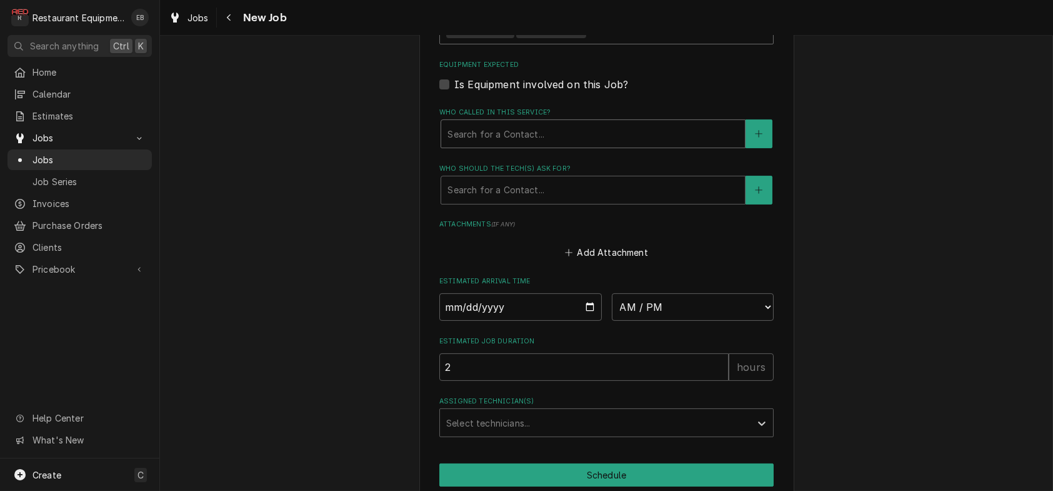
scroll to position [875, 0]
click at [485, 144] on div "Who called in this service?" at bounding box center [592, 133] width 291 height 22
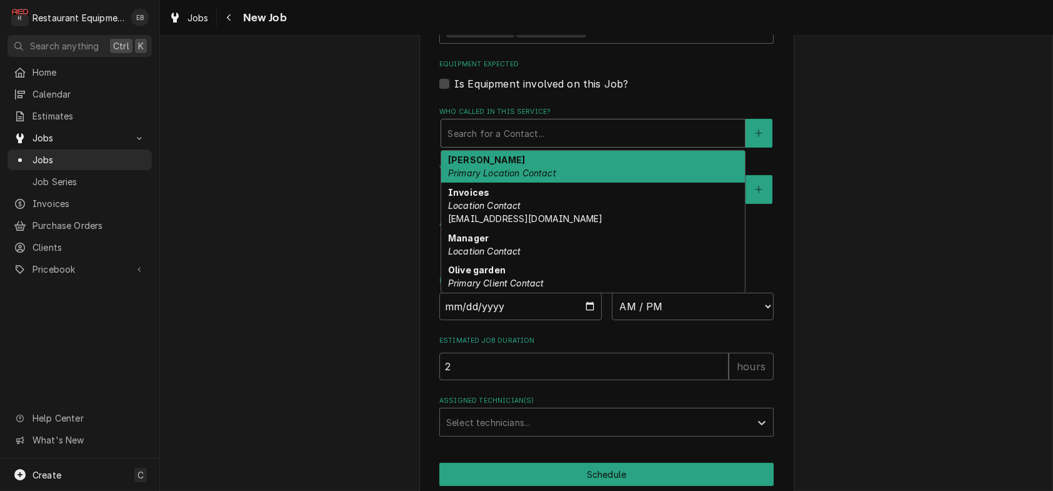
click at [657, 117] on label "Who called in this service?" at bounding box center [606, 112] width 334 height 10
click at [554, 144] on div "Who called in this service?" at bounding box center [592, 133] width 291 height 22
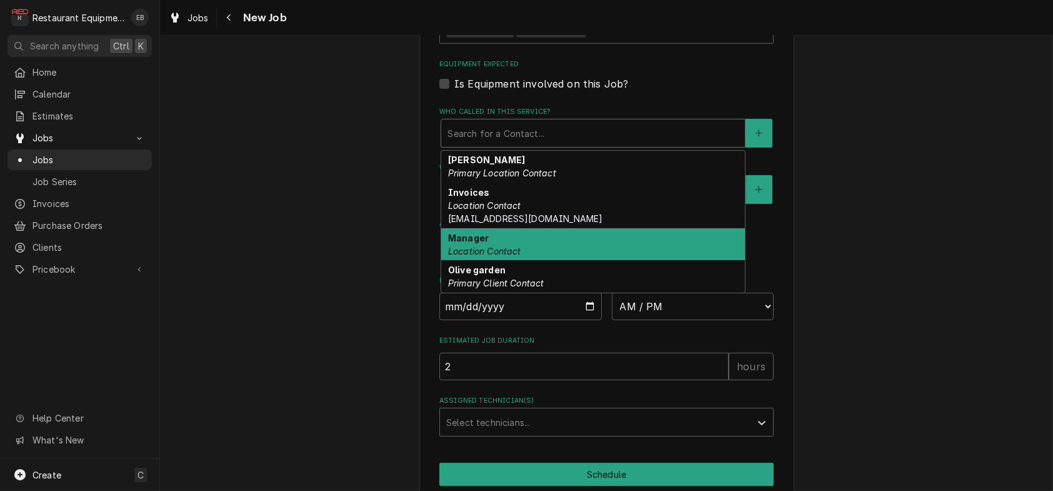
click at [487, 261] on div "Manager Location Contact" at bounding box center [593, 244] width 304 height 32
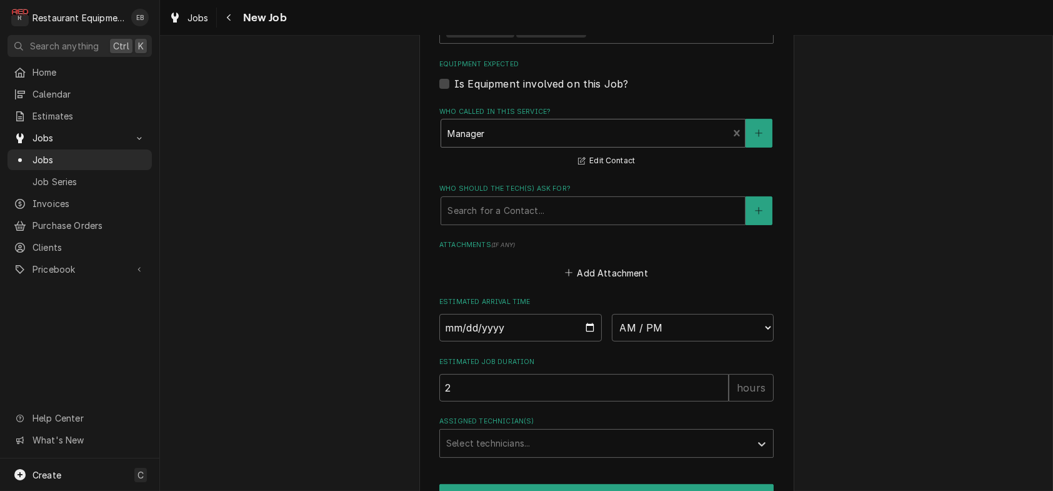
click at [501, 144] on div "Who called in this service?" at bounding box center [584, 133] width 274 height 22
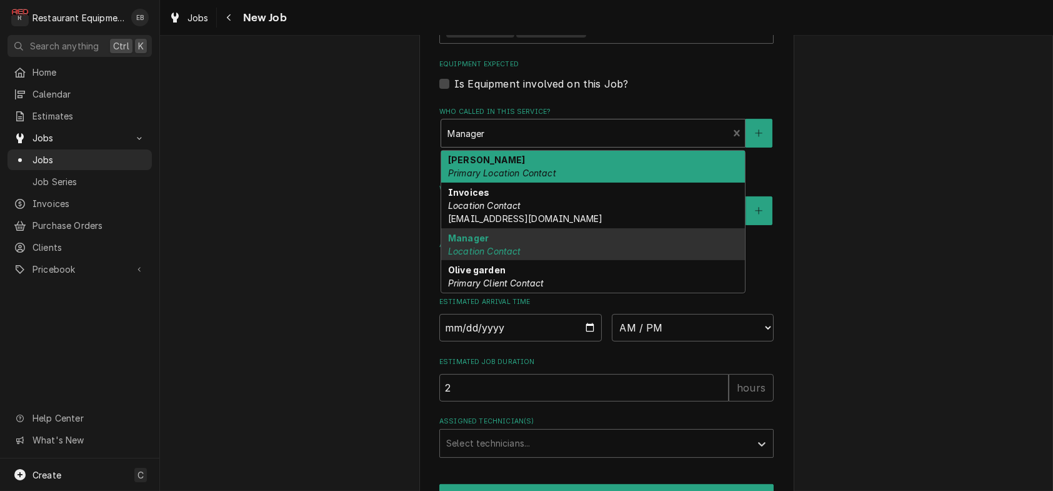
click at [503, 183] on div "Artie Primary Location Contact" at bounding box center [593, 167] width 304 height 32
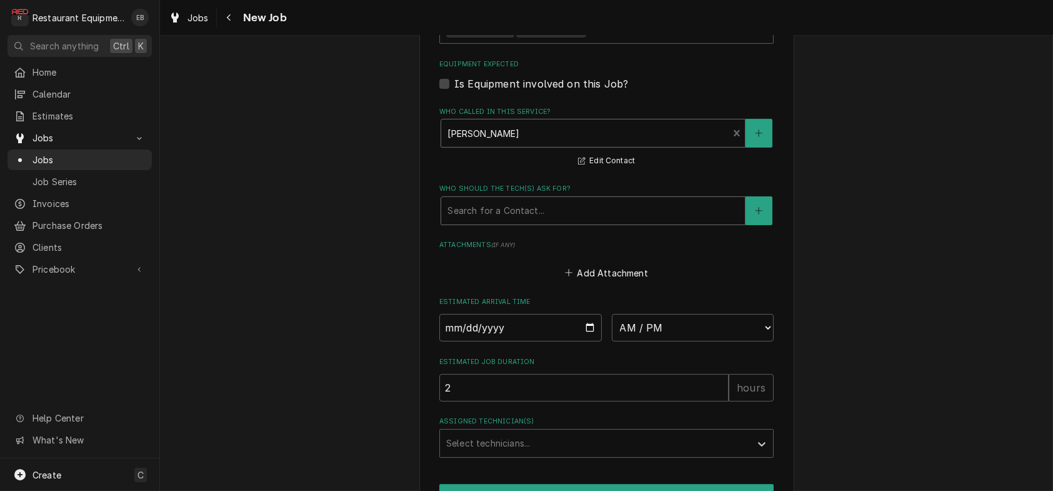
click at [492, 222] on div "Who should the tech(s) ask for?" at bounding box center [592, 210] width 291 height 22
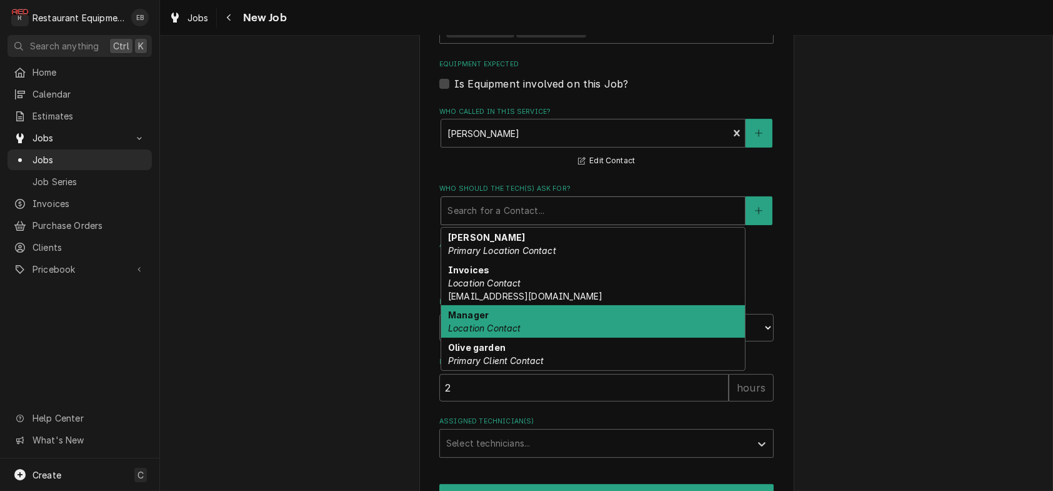
click at [479, 337] on div "Manager Location Contact" at bounding box center [593, 321] width 304 height 32
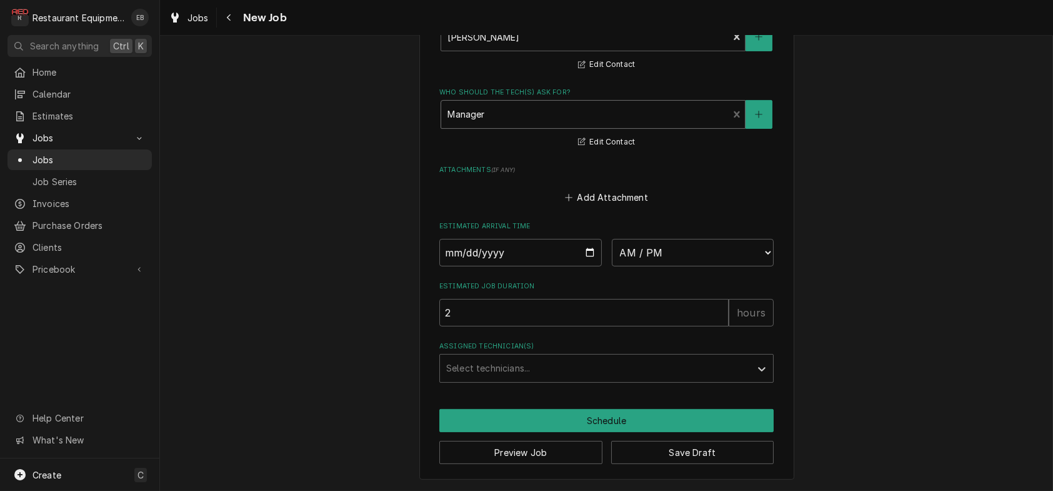
scroll to position [1123, 0]
click at [518, 357] on div "Assigned Technician(s)" at bounding box center [595, 368] width 298 height 22
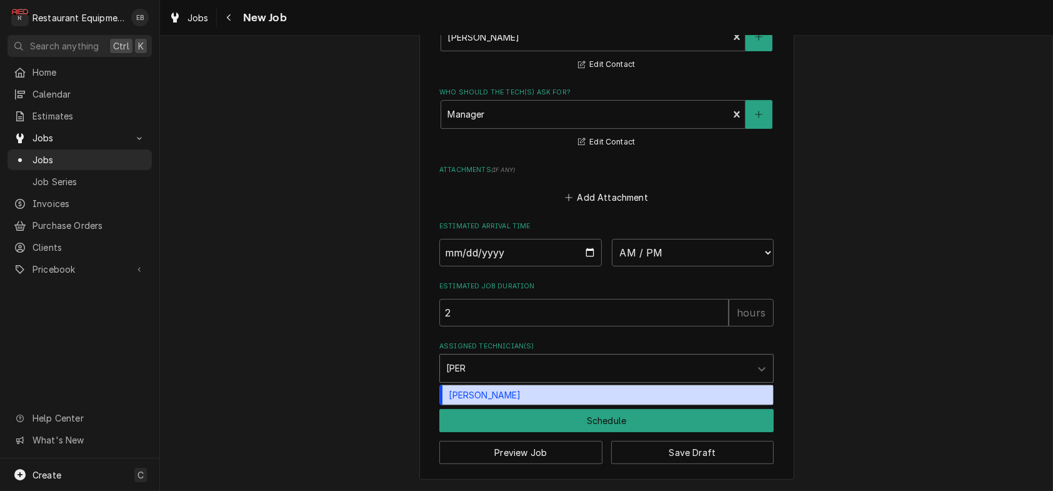
click at [501, 385] on div "Wesley Fisher" at bounding box center [606, 394] width 333 height 19
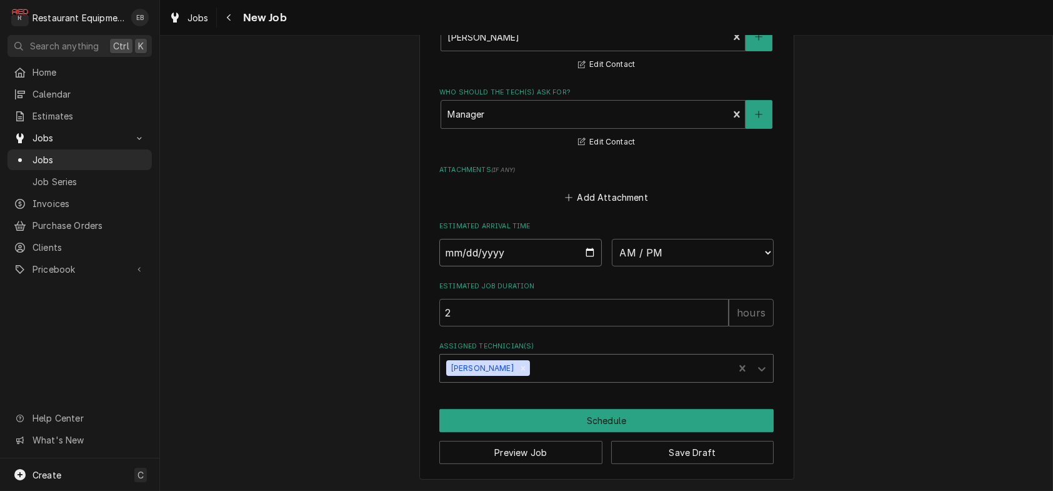
click at [589, 239] on input "Date" at bounding box center [520, 252] width 162 height 27
click at [725, 239] on select "AM / PM 6:00 AM 6:15 AM 6:30 AM 6:45 AM 7:00 AM 7:15 AM 7:30 AM 7:45 AM 8:00 AM…" at bounding box center [693, 252] width 162 height 27
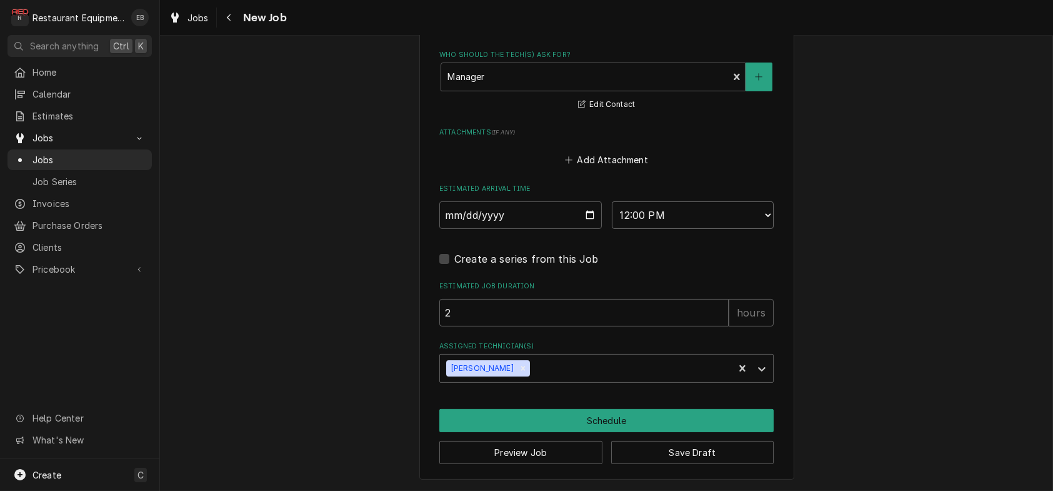
scroll to position [1163, 0]
click at [728, 201] on select "AM / PM 6:00 AM 6:15 AM 6:30 AM 6:45 AM 7:00 AM 7:15 AM 7:30 AM 7:45 AM 8:00 AM…" at bounding box center [693, 214] width 162 height 27
click at [612, 201] on select "AM / PM 6:00 AM 6:15 AM 6:30 AM 6:45 AM 7:00 AM 7:15 AM 7:30 AM 7:45 AM 8:00 AM…" at bounding box center [693, 214] width 162 height 27
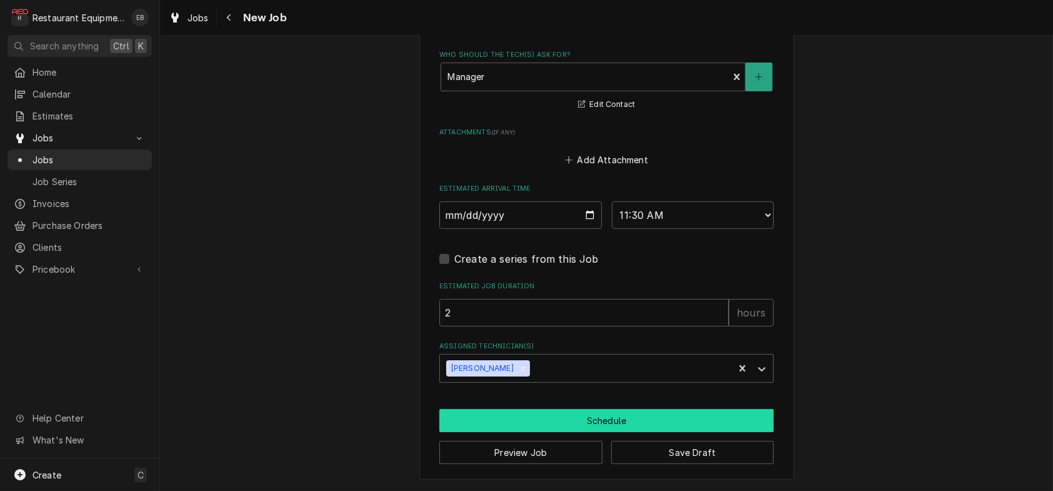
click at [630, 412] on button "Schedule" at bounding box center [606, 420] width 334 height 23
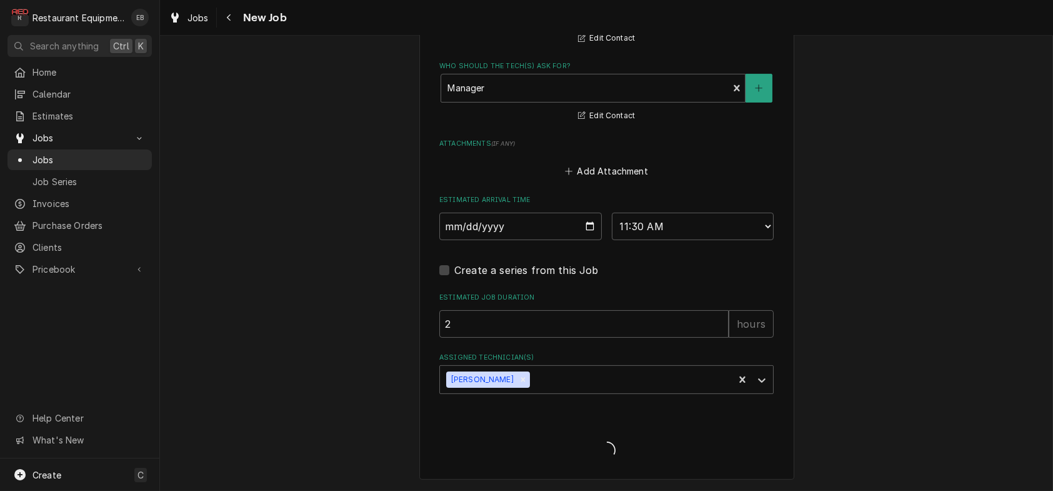
scroll to position [1151, 0]
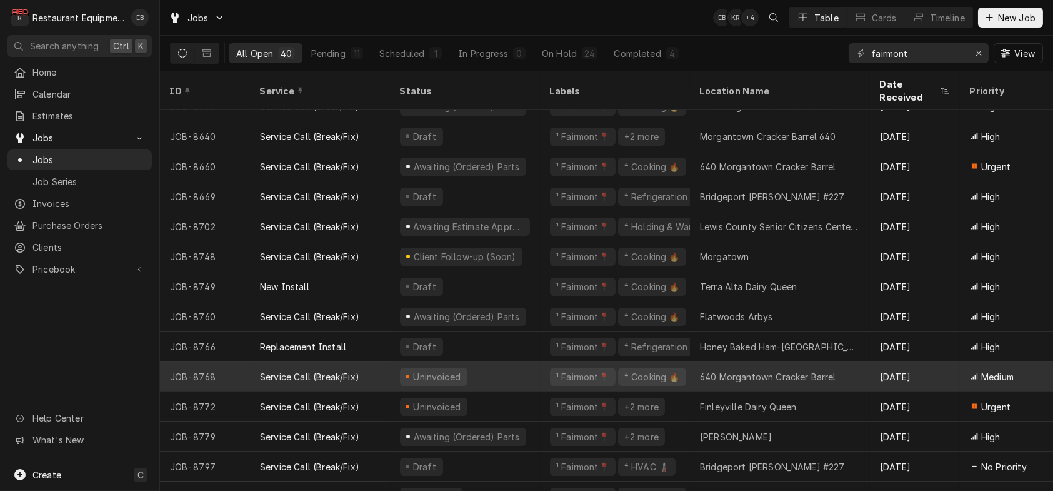
scroll to position [828, 0]
